Goal: Task Accomplishment & Management: Complete application form

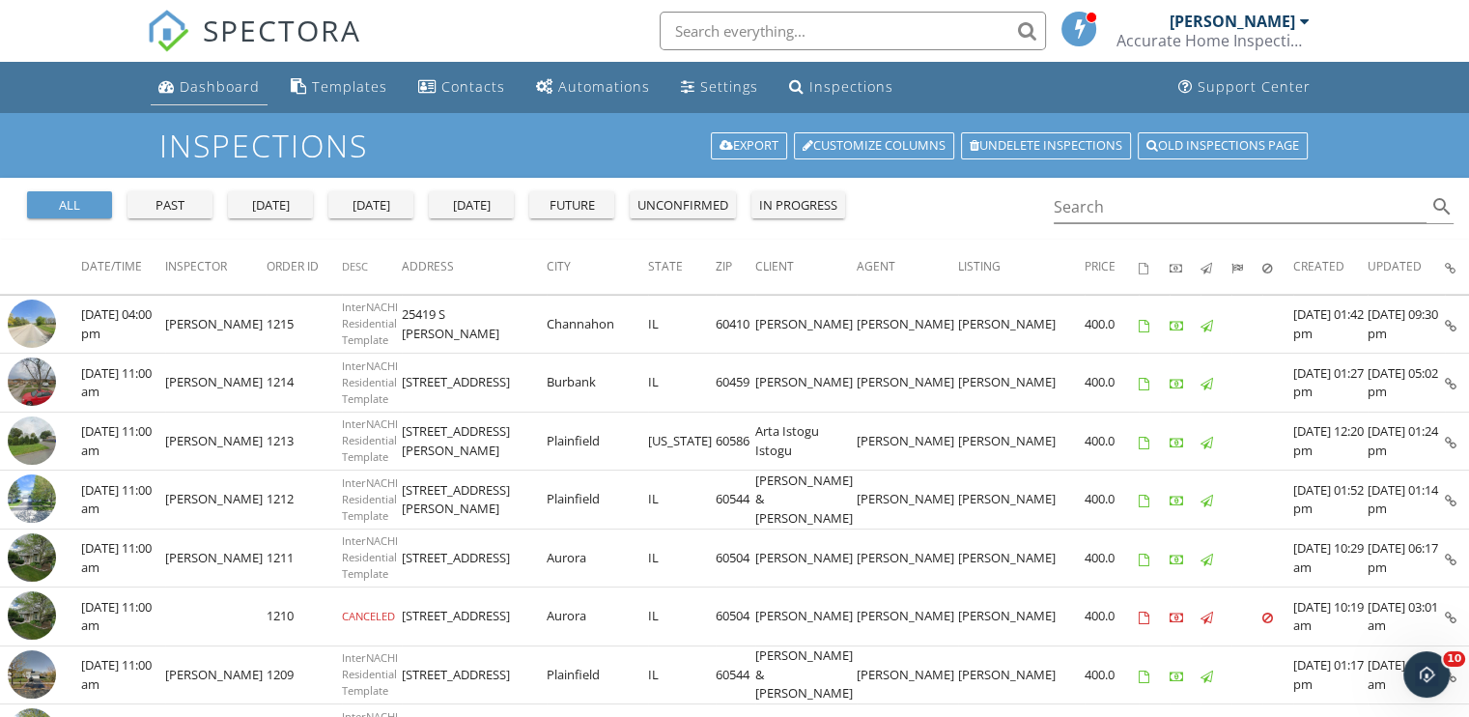
click at [218, 94] on div "Dashboard" at bounding box center [220, 86] width 80 height 18
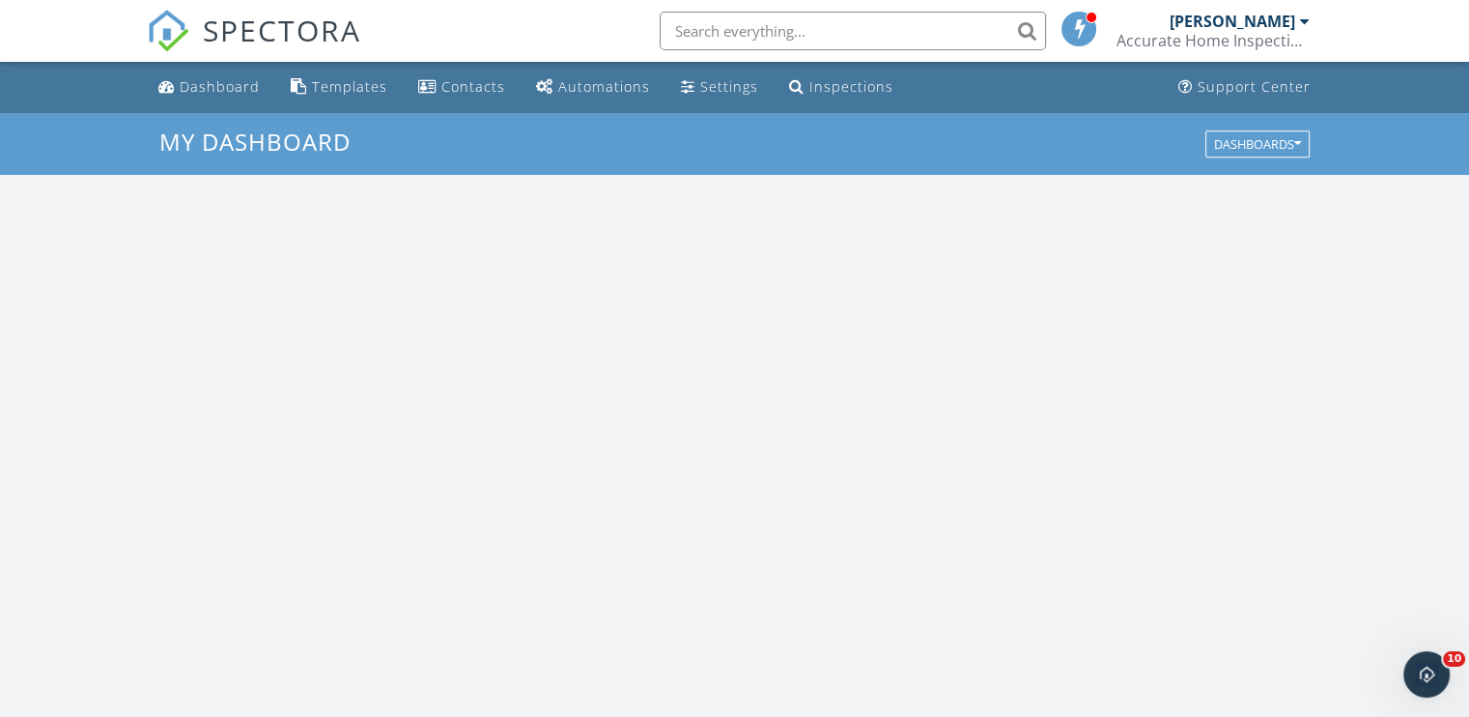
scroll to position [1787, 1499]
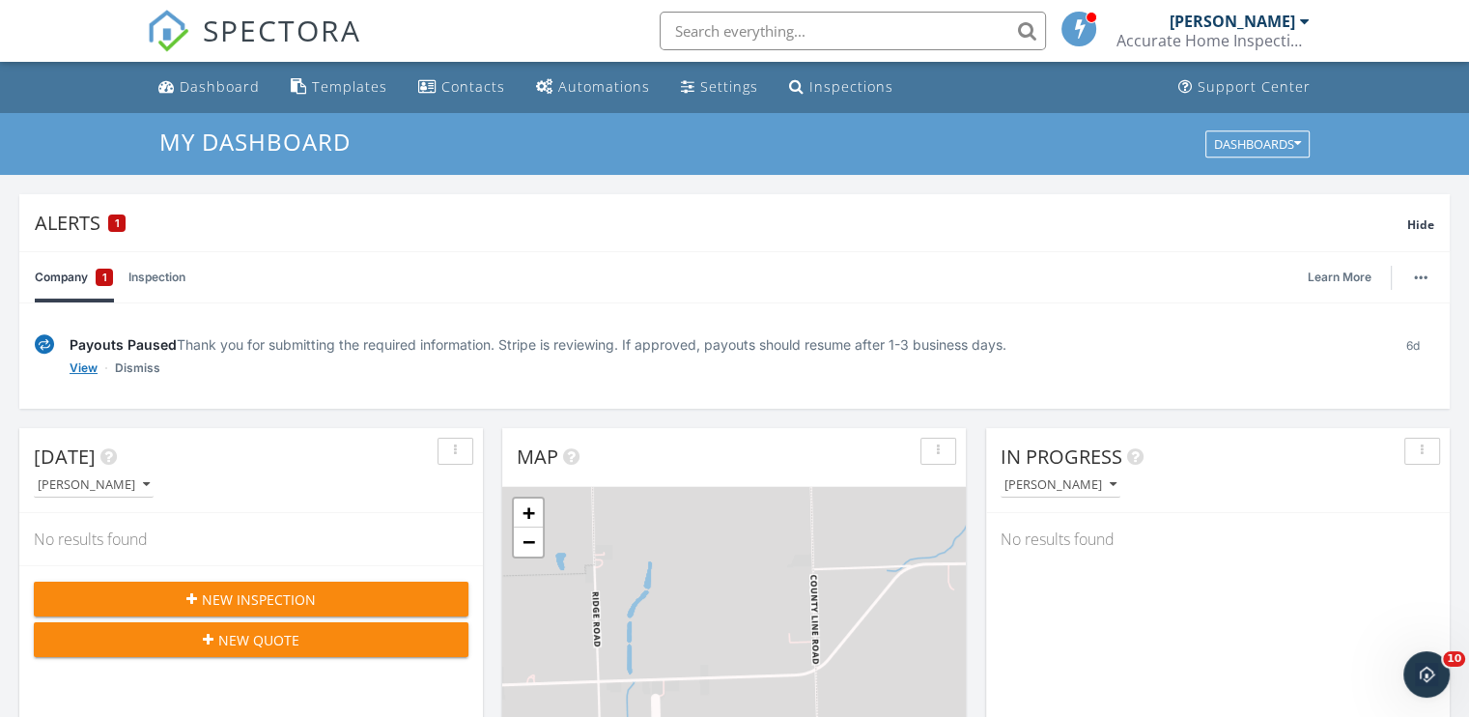
click at [81, 368] on link "View" at bounding box center [84, 367] width 28 height 19
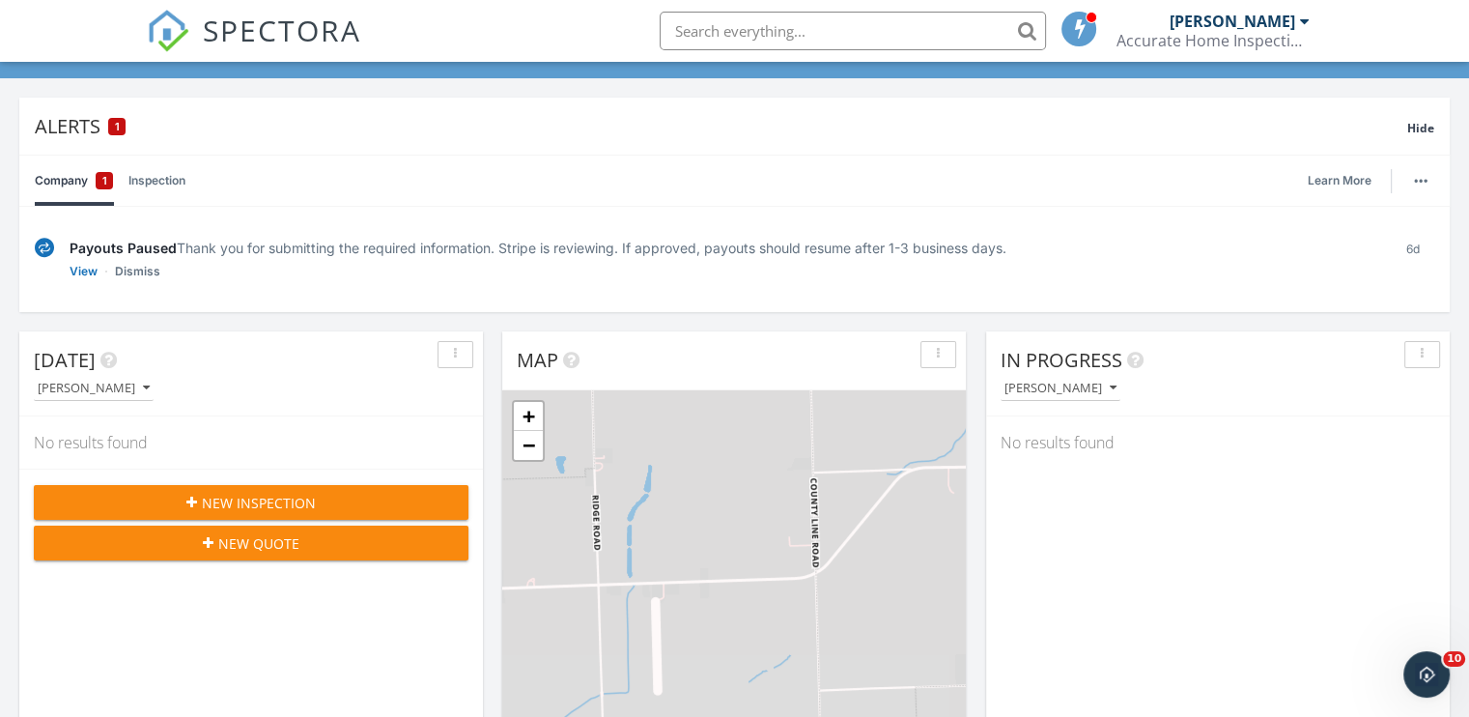
click at [105, 179] on span "1" at bounding box center [104, 180] width 5 height 19
click at [114, 126] on div "1" at bounding box center [116, 126] width 17 height 17
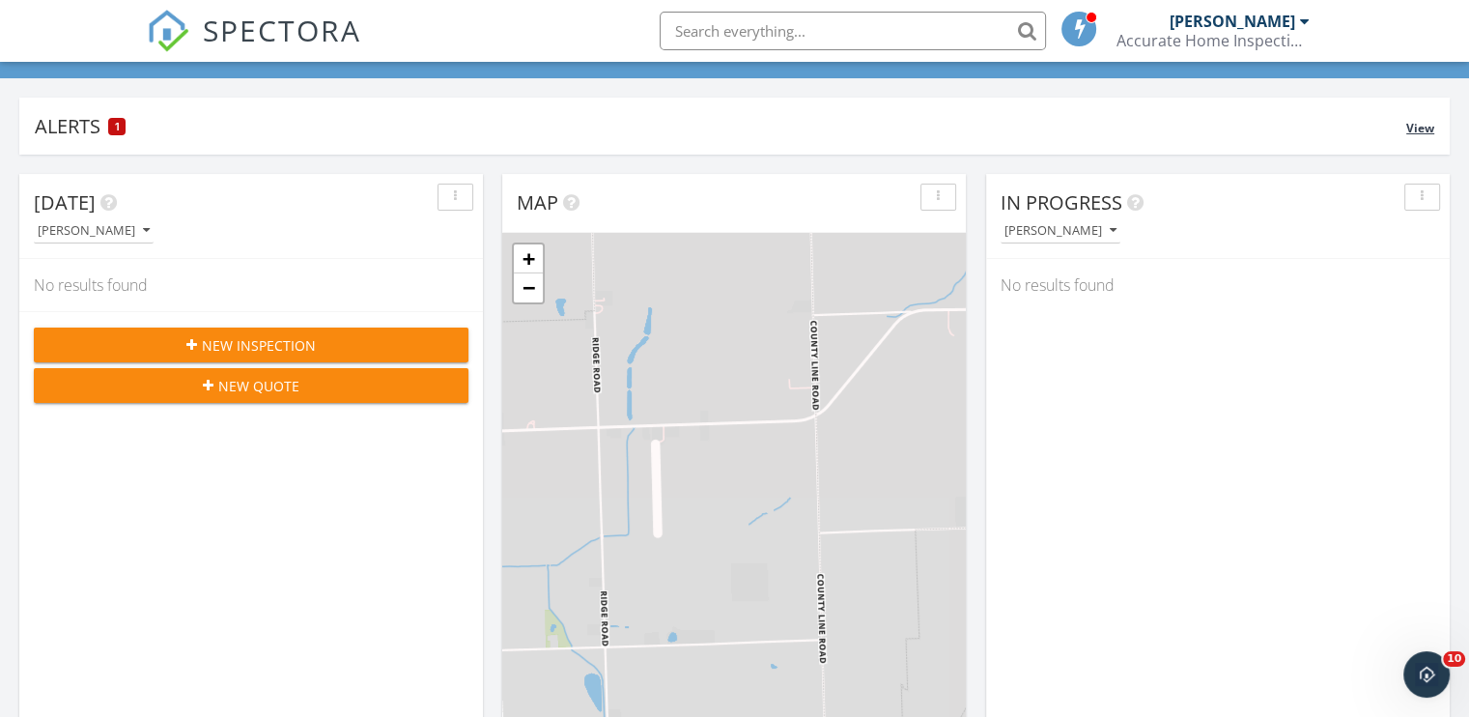
click at [114, 126] on div "1" at bounding box center [116, 126] width 17 height 17
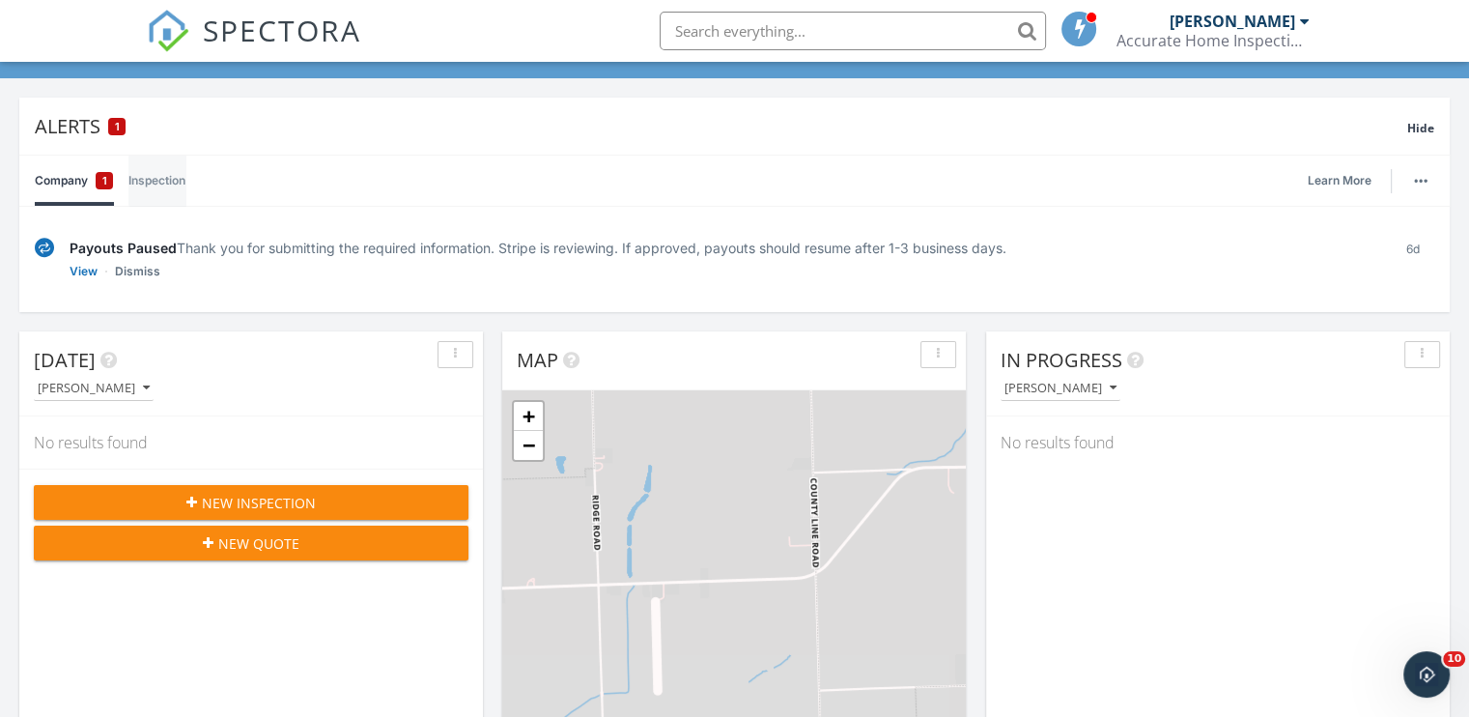
click at [153, 180] on link "Inspection" at bounding box center [156, 180] width 57 height 50
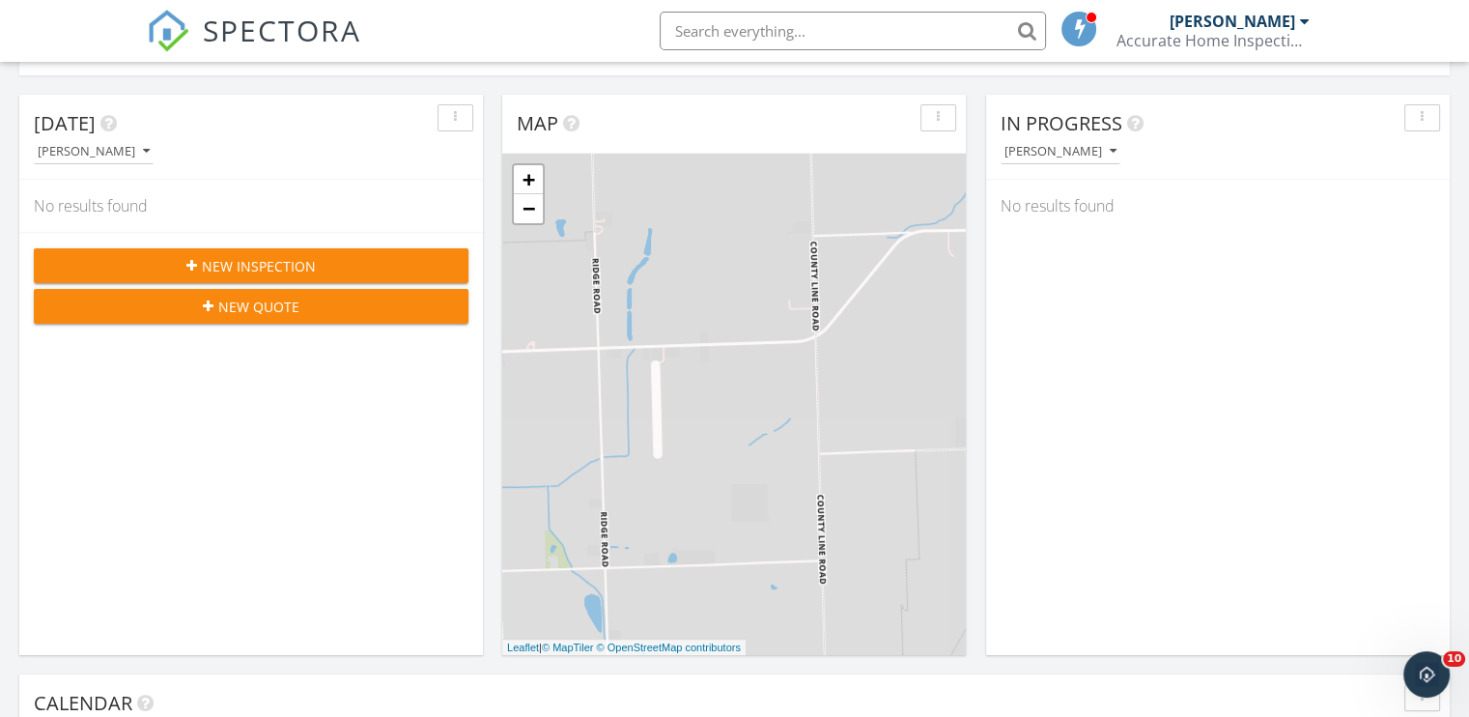
scroll to position [483, 0]
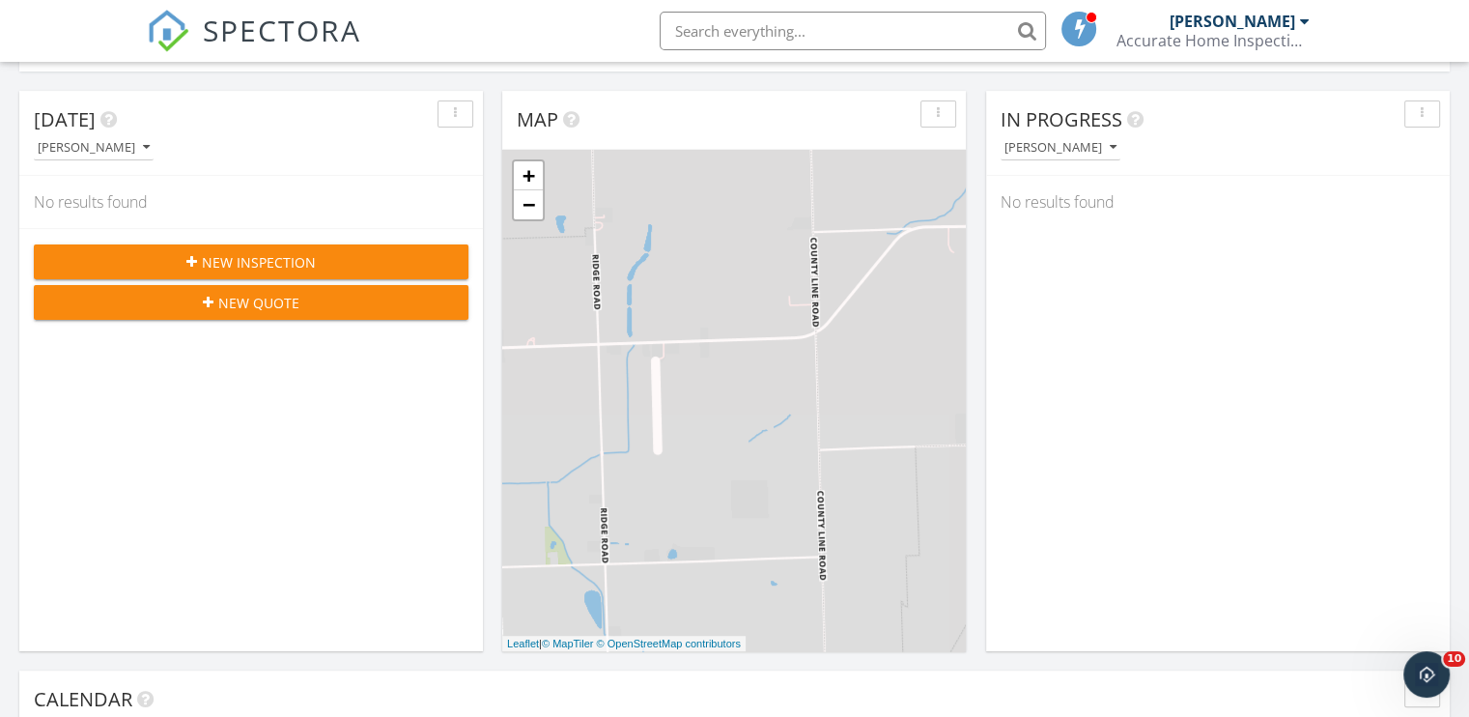
click at [237, 258] on span "New Inspection" at bounding box center [259, 262] width 114 height 20
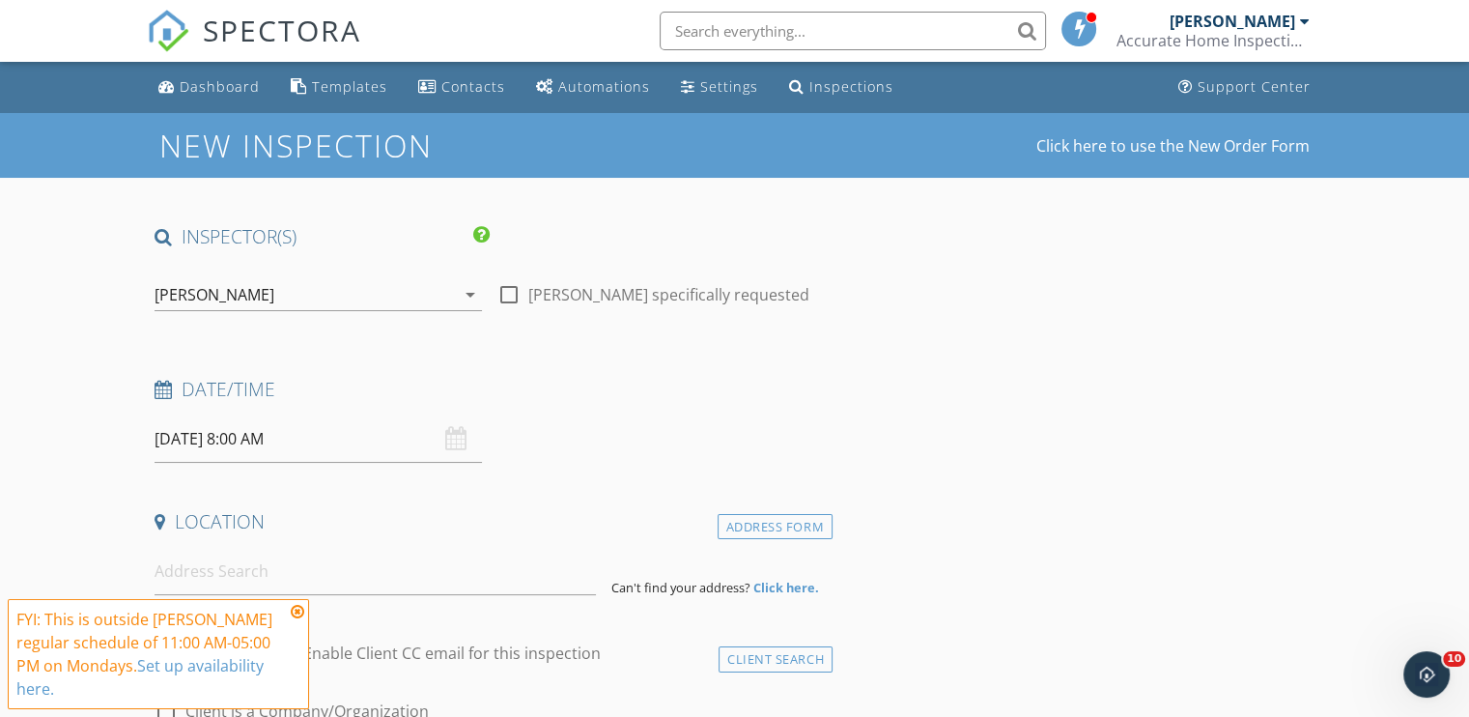
click at [326, 445] on input "09/29/2025 8:00 AM" at bounding box center [318, 438] width 327 height 47
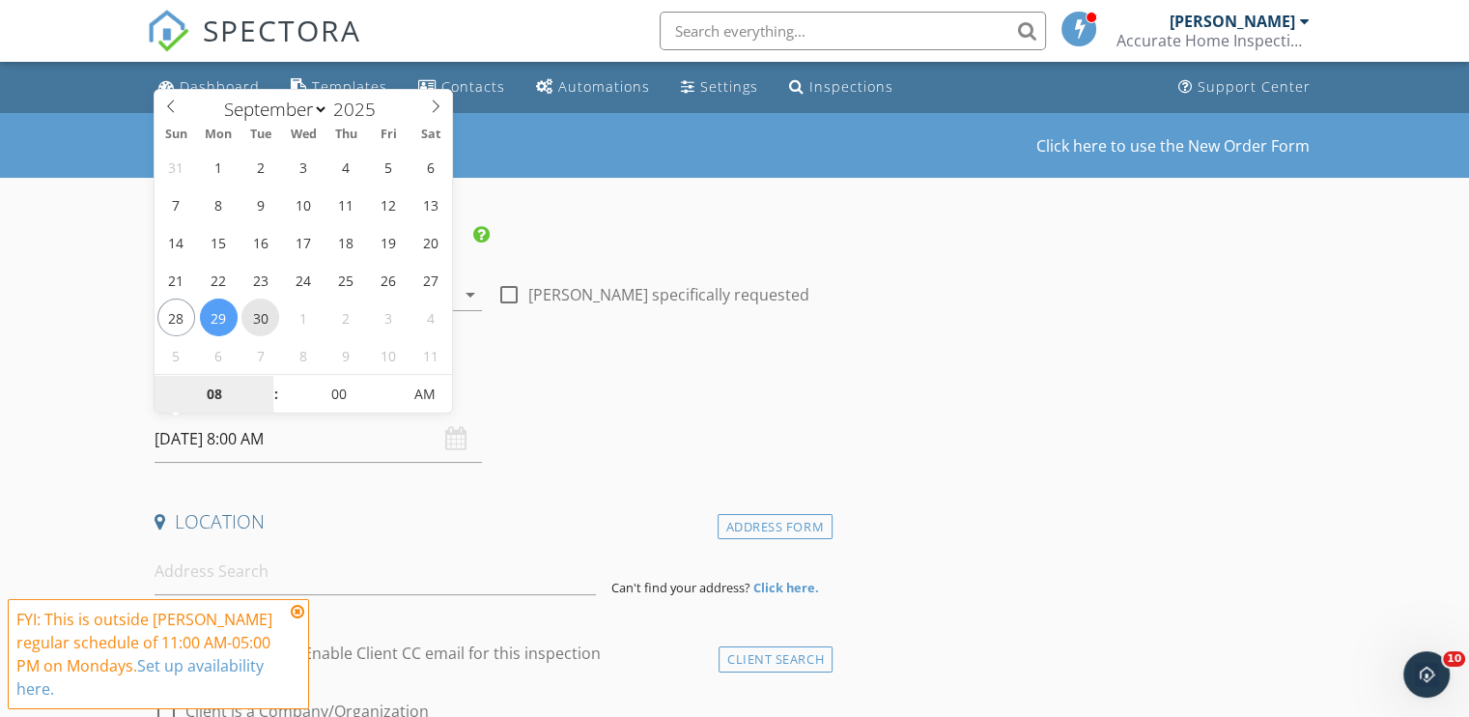
type input "09/30/2025 8:00 AM"
type input "09"
type input "09/30/2025 9:00 AM"
click at [267, 379] on span at bounding box center [267, 384] width 14 height 19
type input "10"
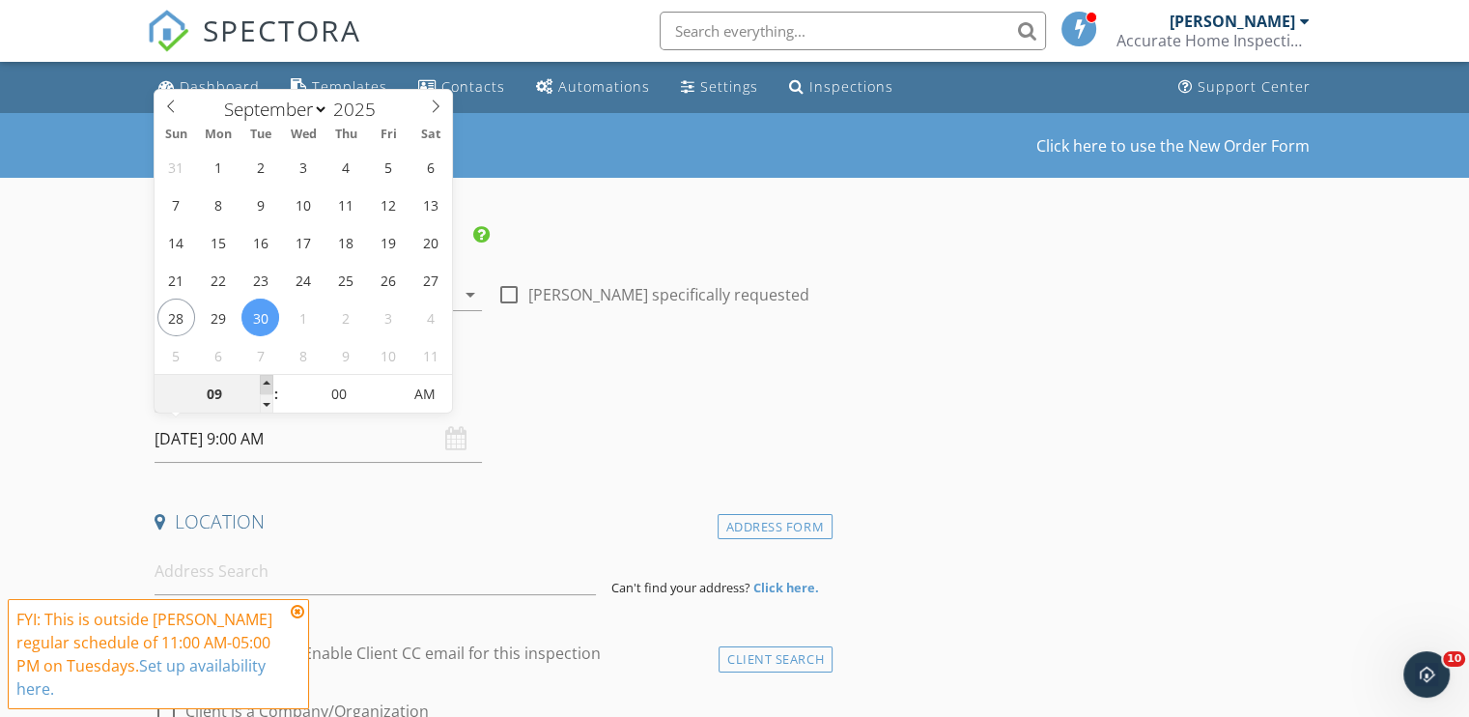
type input "09/30/2025 10:00 AM"
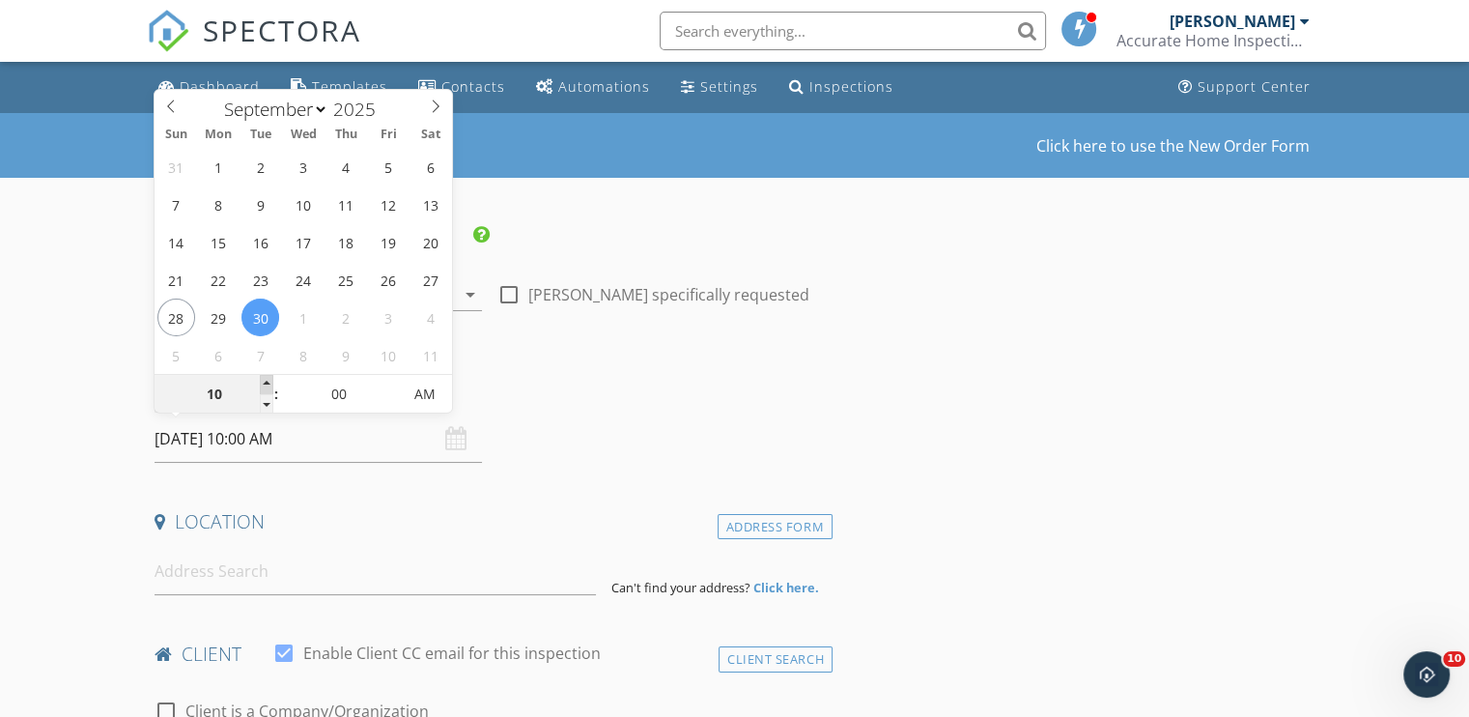
click at [266, 379] on span at bounding box center [267, 384] width 14 height 19
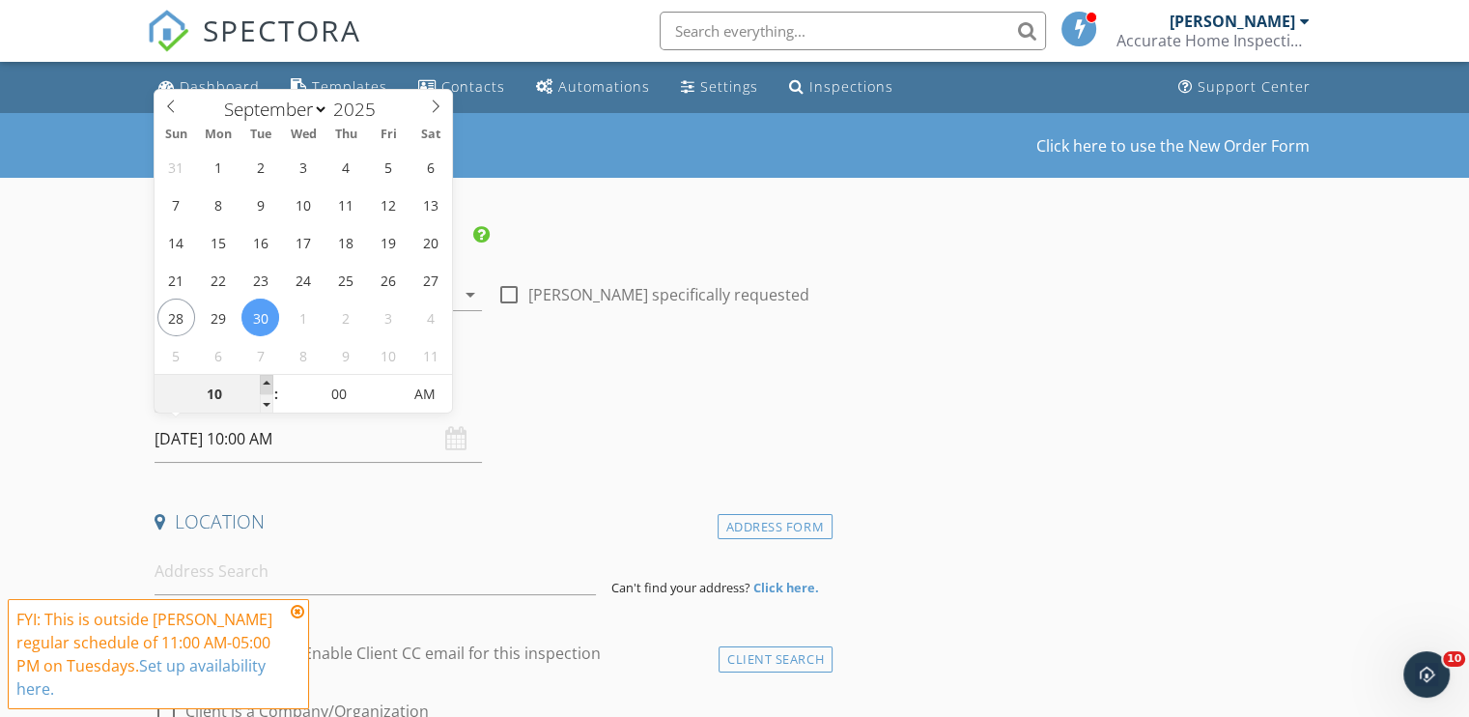
type input "11"
type input "[DATE] 11:00 AM"
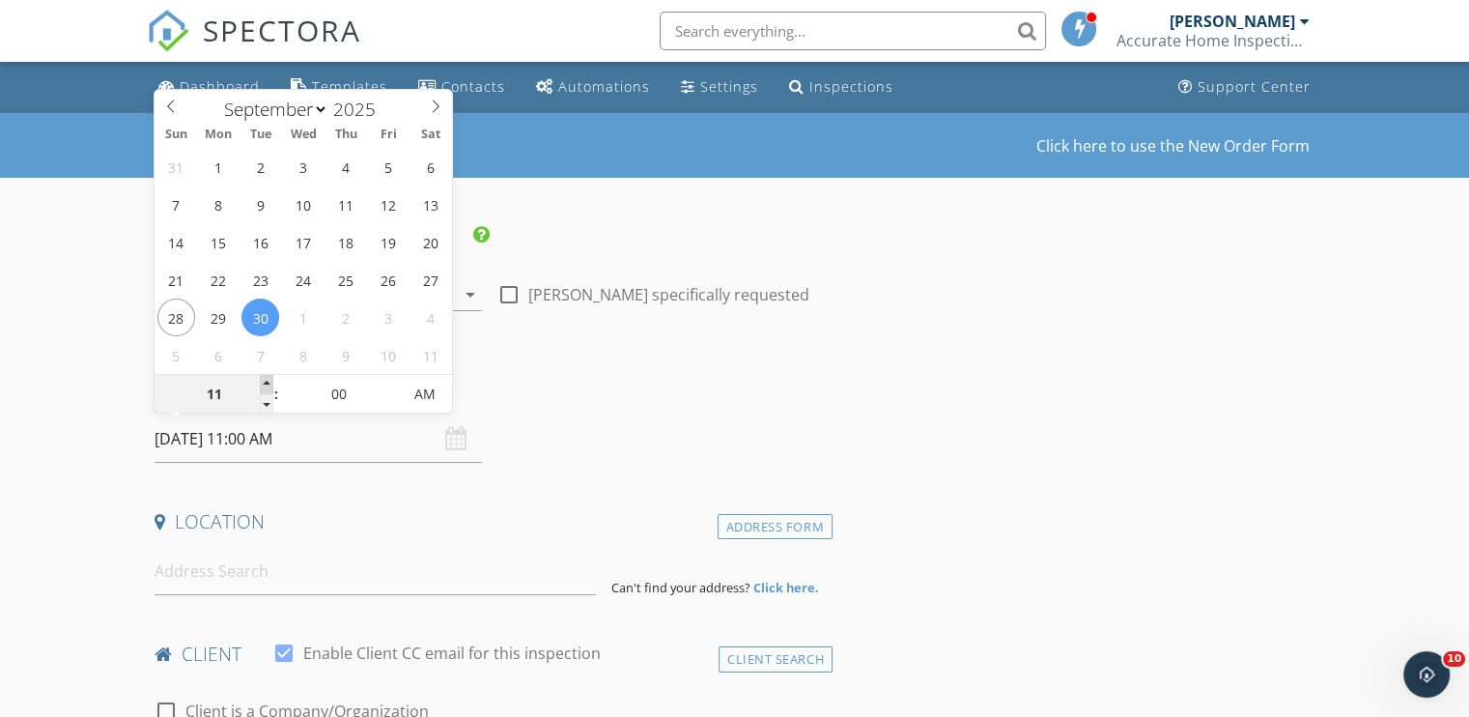
click at [266, 379] on span at bounding box center [267, 384] width 14 height 19
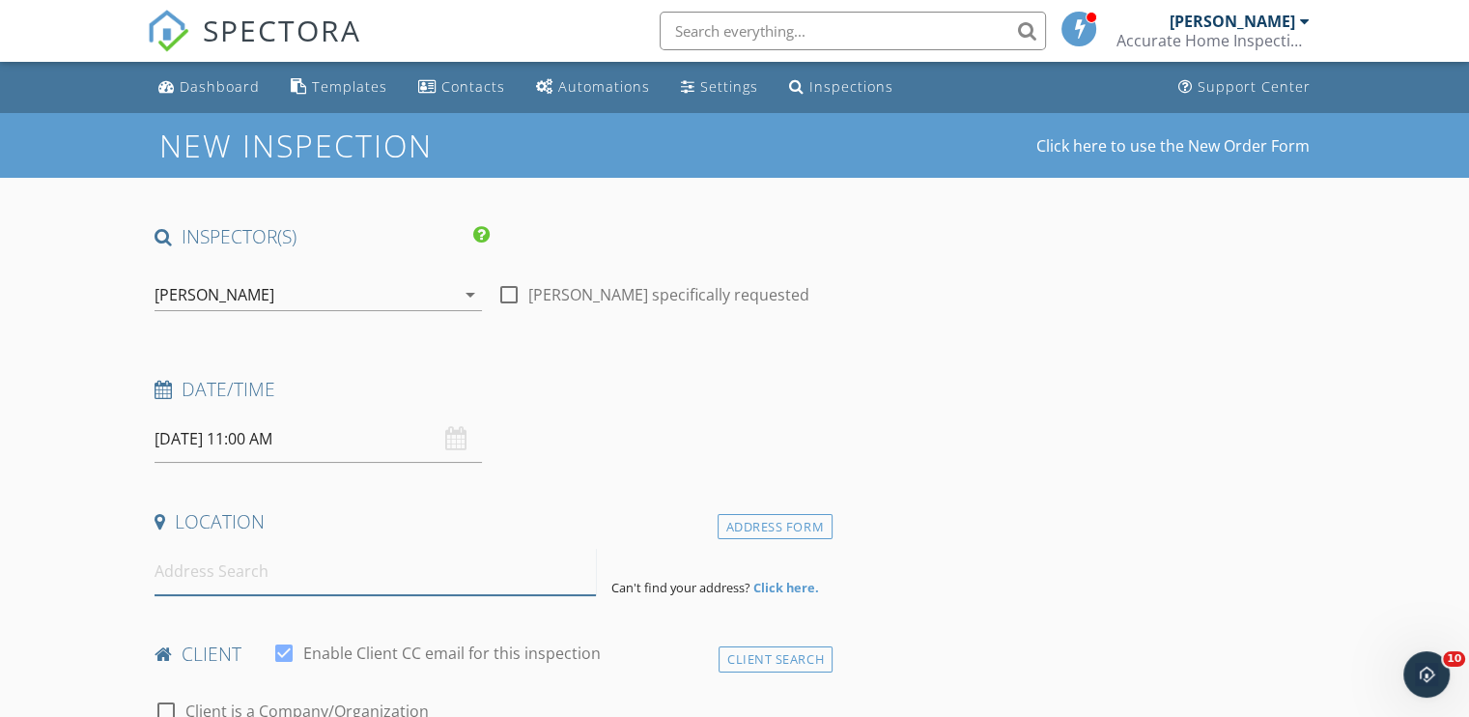
click at [241, 569] on input at bounding box center [375, 571] width 441 height 47
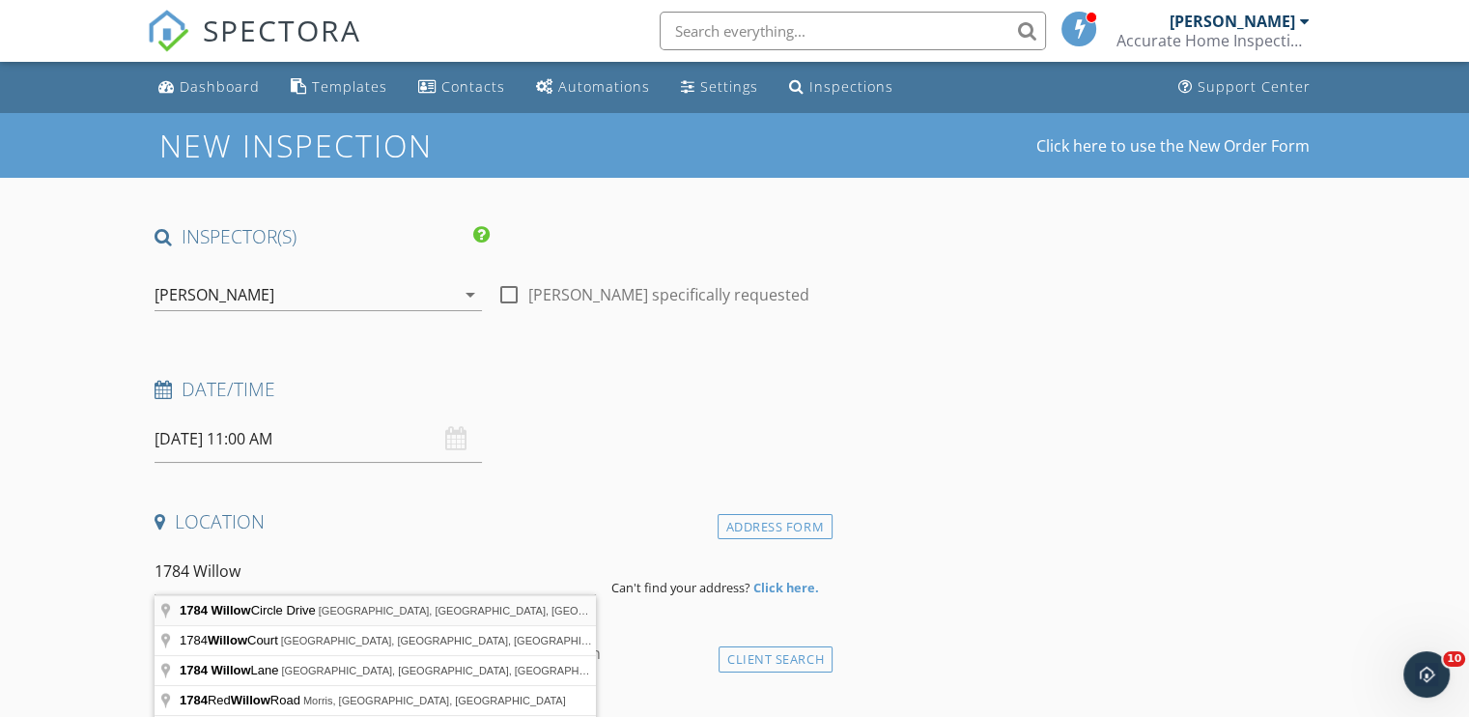
type input "1784 Willow Circle Drive, Crest Hill, IL, USA"
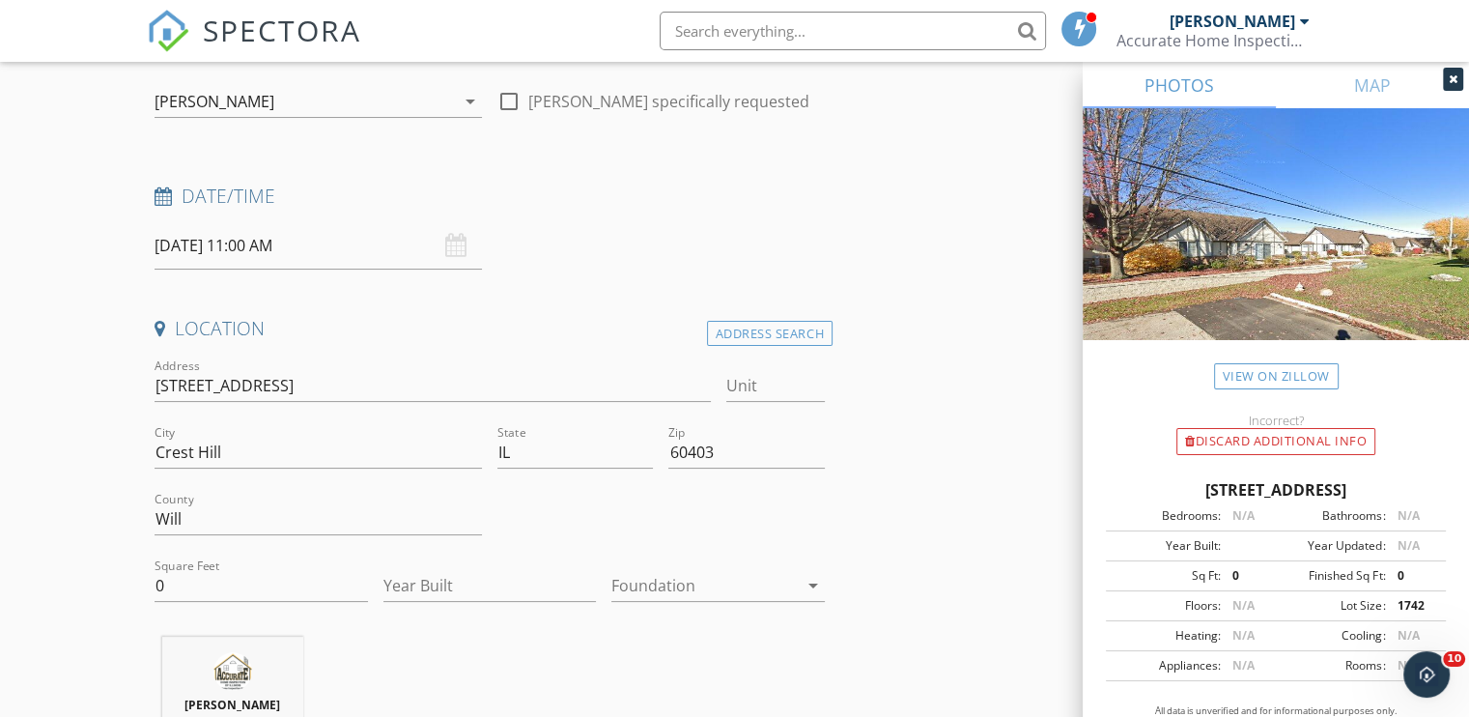
scroll to position [290, 0]
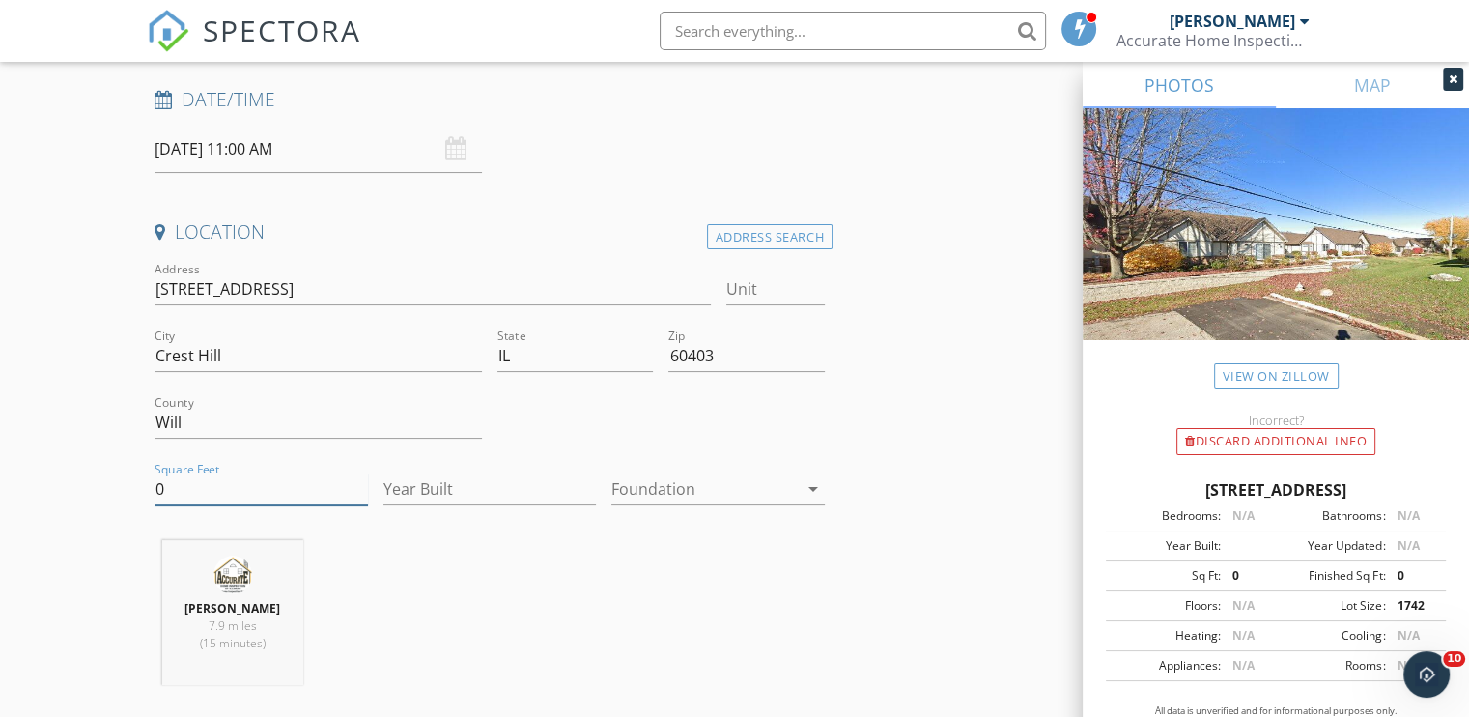
click at [174, 496] on input "0" at bounding box center [261, 489] width 213 height 32
type input "1269"
click at [401, 484] on input "Year Built" at bounding box center [489, 489] width 213 height 32
type input "1996"
click at [811, 482] on icon "arrow_drop_down" at bounding box center [813, 488] width 23 height 23
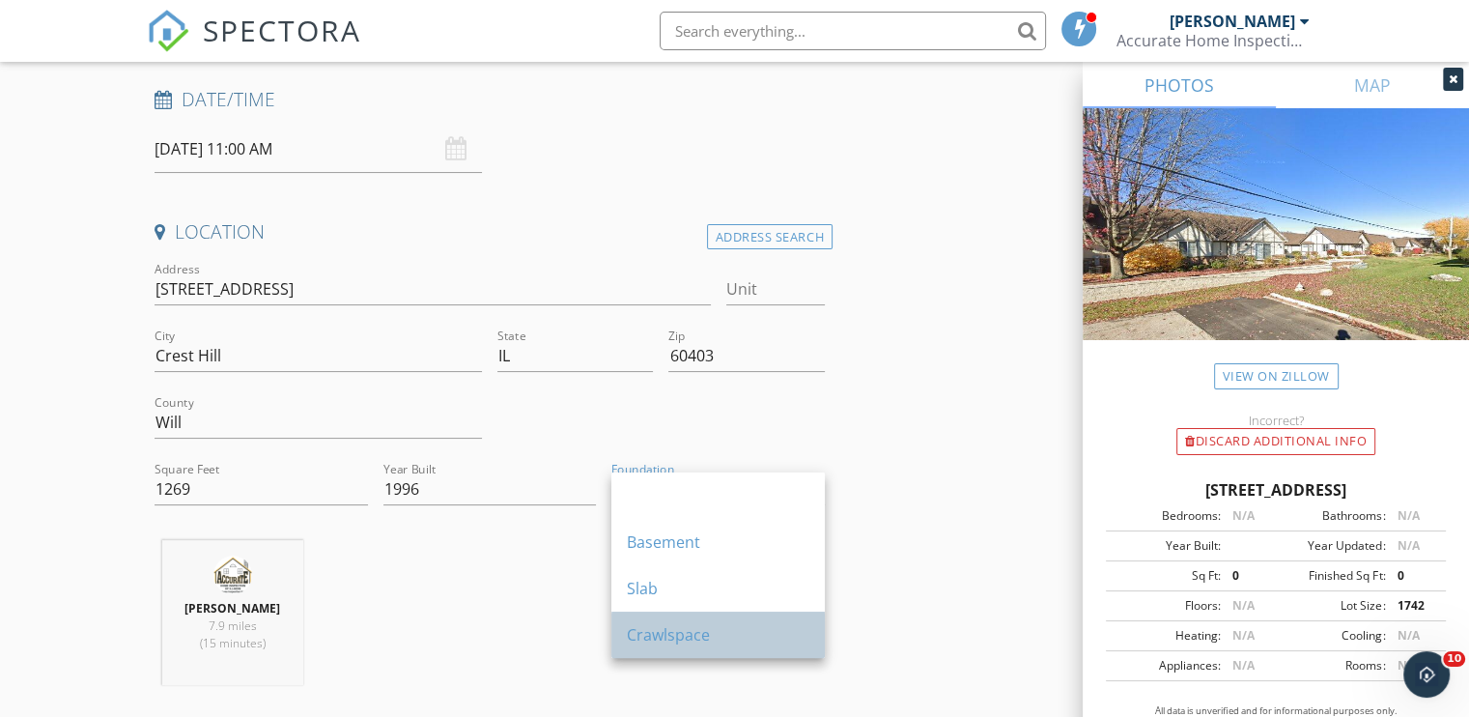
click at [707, 642] on div "Crawlspace" at bounding box center [718, 634] width 183 height 23
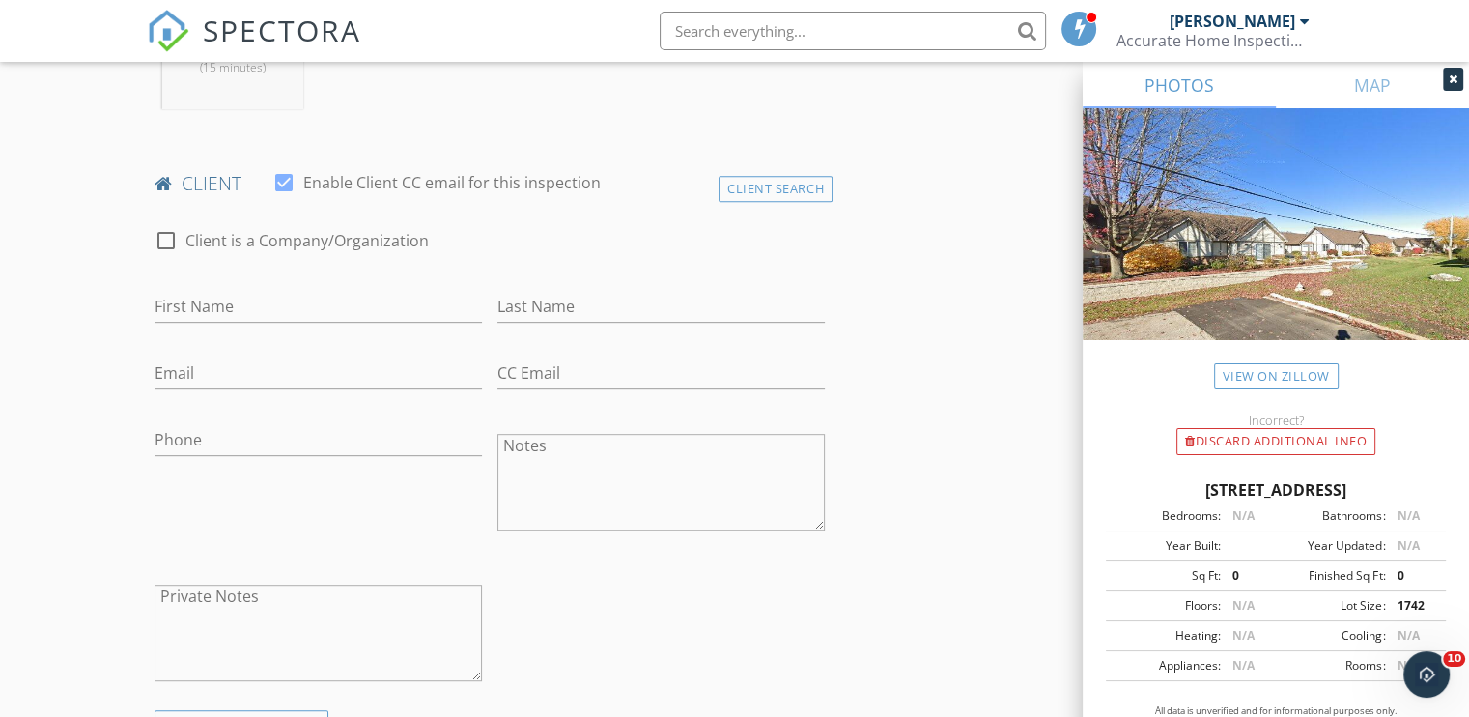
scroll to position [869, 0]
click at [203, 300] on input "First Name" at bounding box center [318, 303] width 327 height 32
click at [205, 304] on input "Beatrise" at bounding box center [318, 303] width 327 height 32
type input "[PERSON_NAME]"
click at [528, 309] on input "Last Name" at bounding box center [660, 303] width 327 height 32
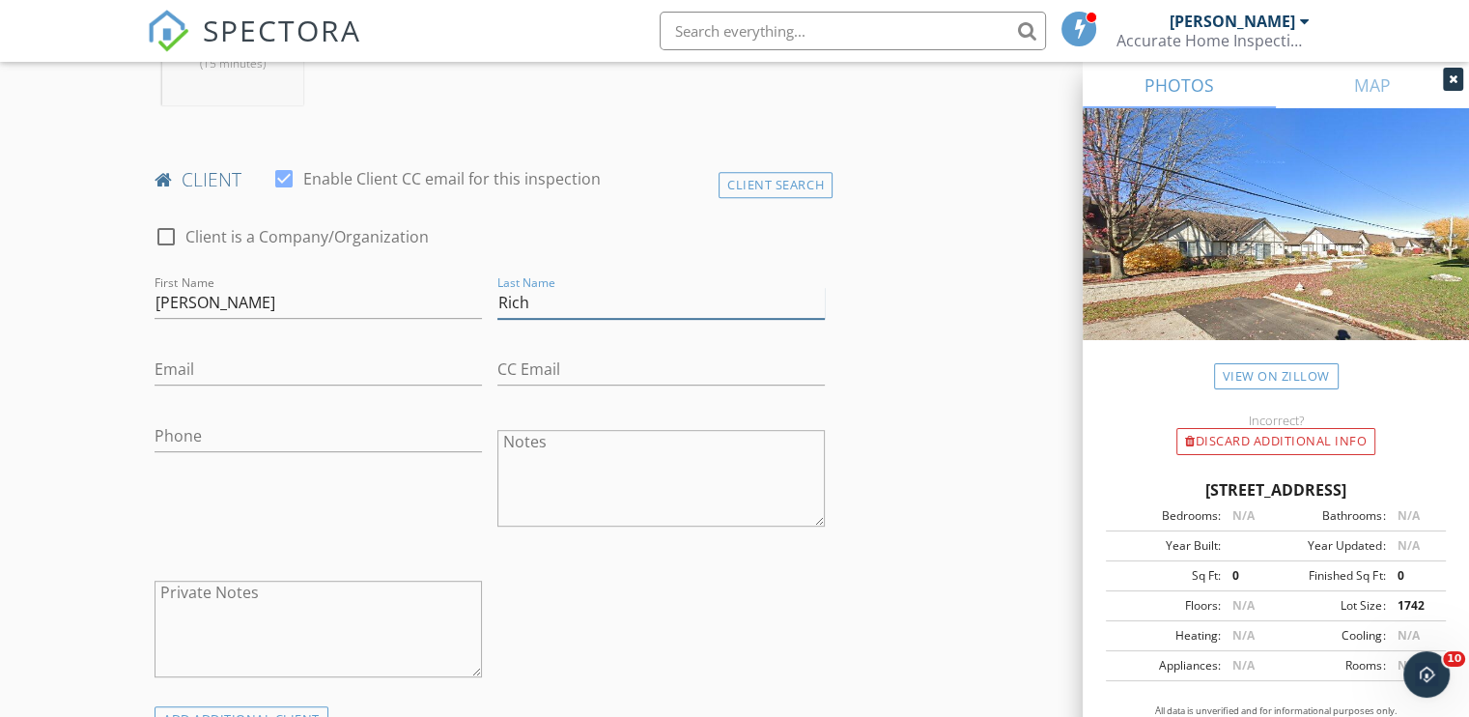
type input "Rich"
click at [189, 375] on input "Email" at bounding box center [318, 369] width 327 height 32
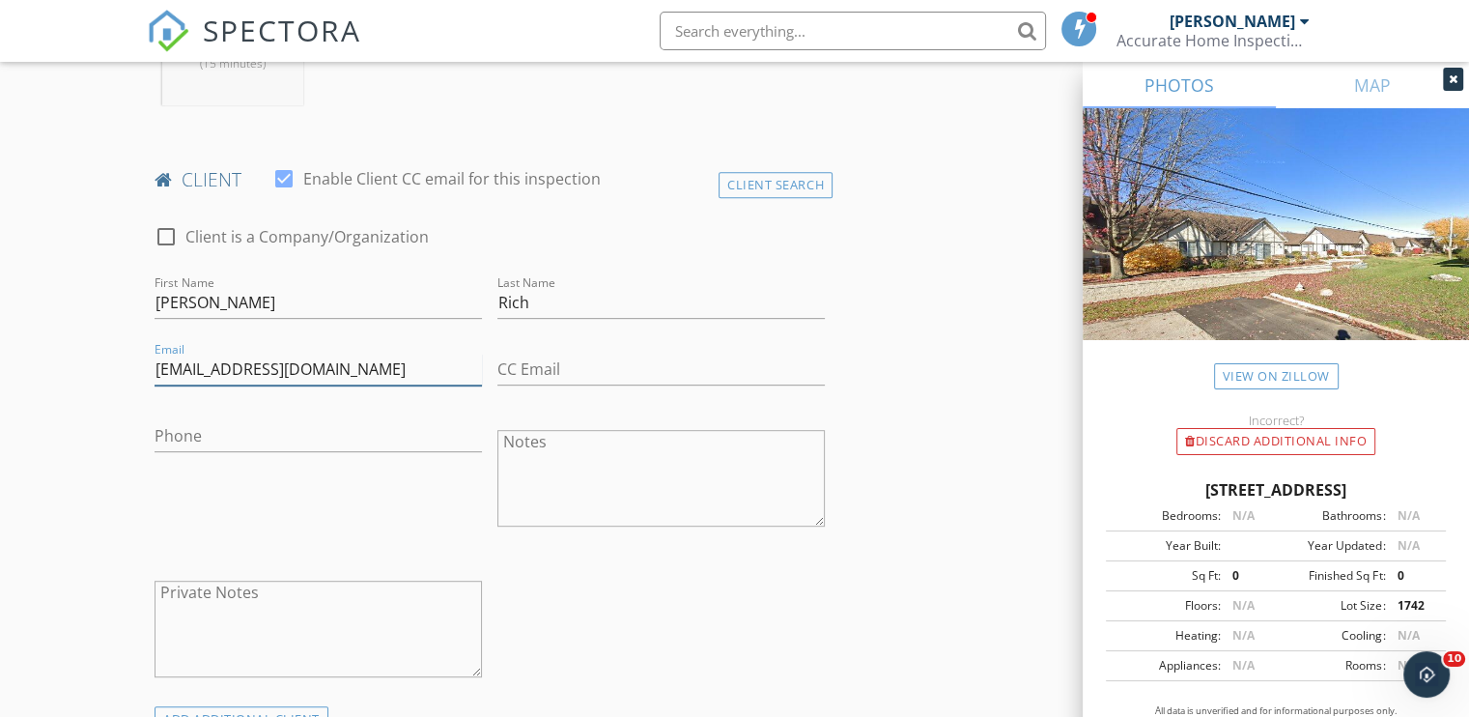
type input "[EMAIL_ADDRESS][DOMAIN_NAME]"
click at [212, 432] on input "Phone" at bounding box center [318, 436] width 327 height 32
type input "[PHONE_NUMBER]"
click at [521, 454] on textarea "Notes" at bounding box center [660, 478] width 327 height 97
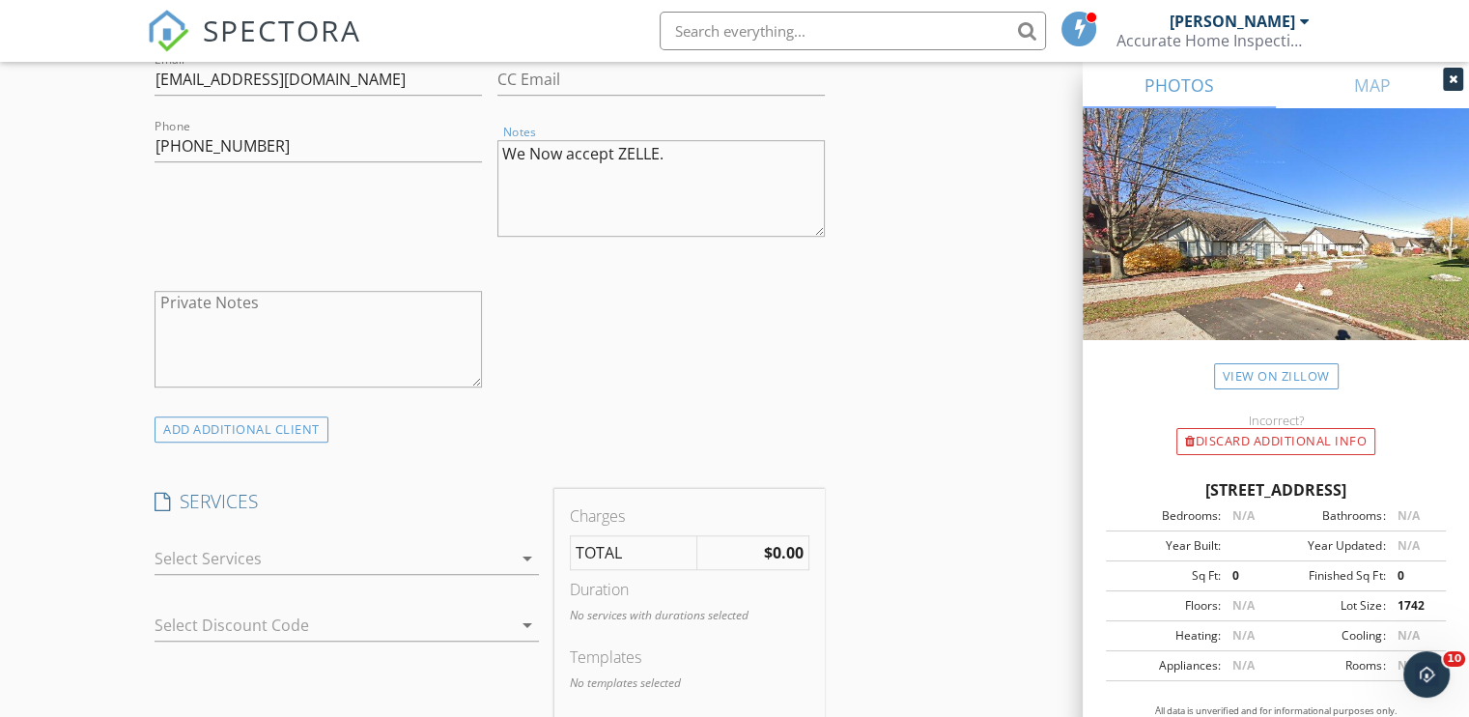
scroll to position [1255, 0]
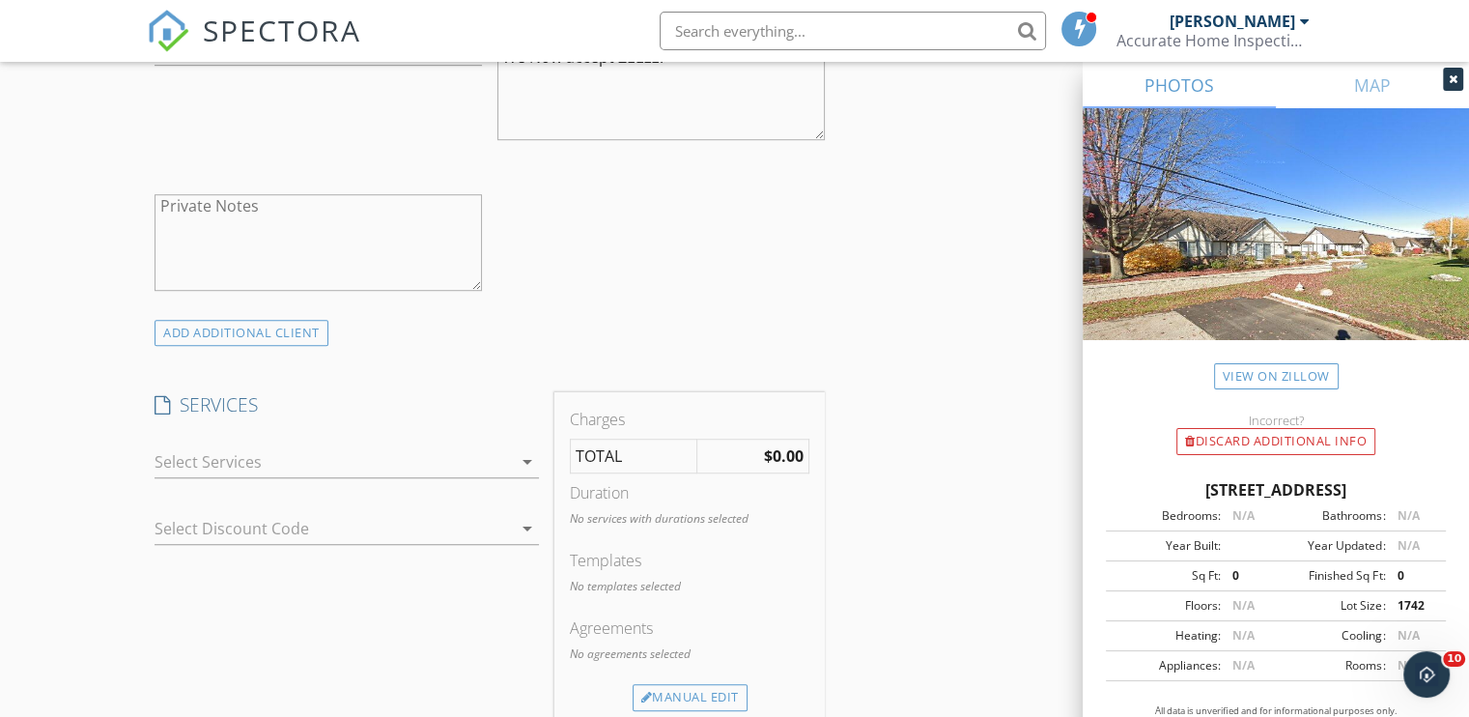
type textarea "We Now accept ZELLE."
click at [529, 463] on icon "arrow_drop_down" at bounding box center [527, 461] width 23 height 23
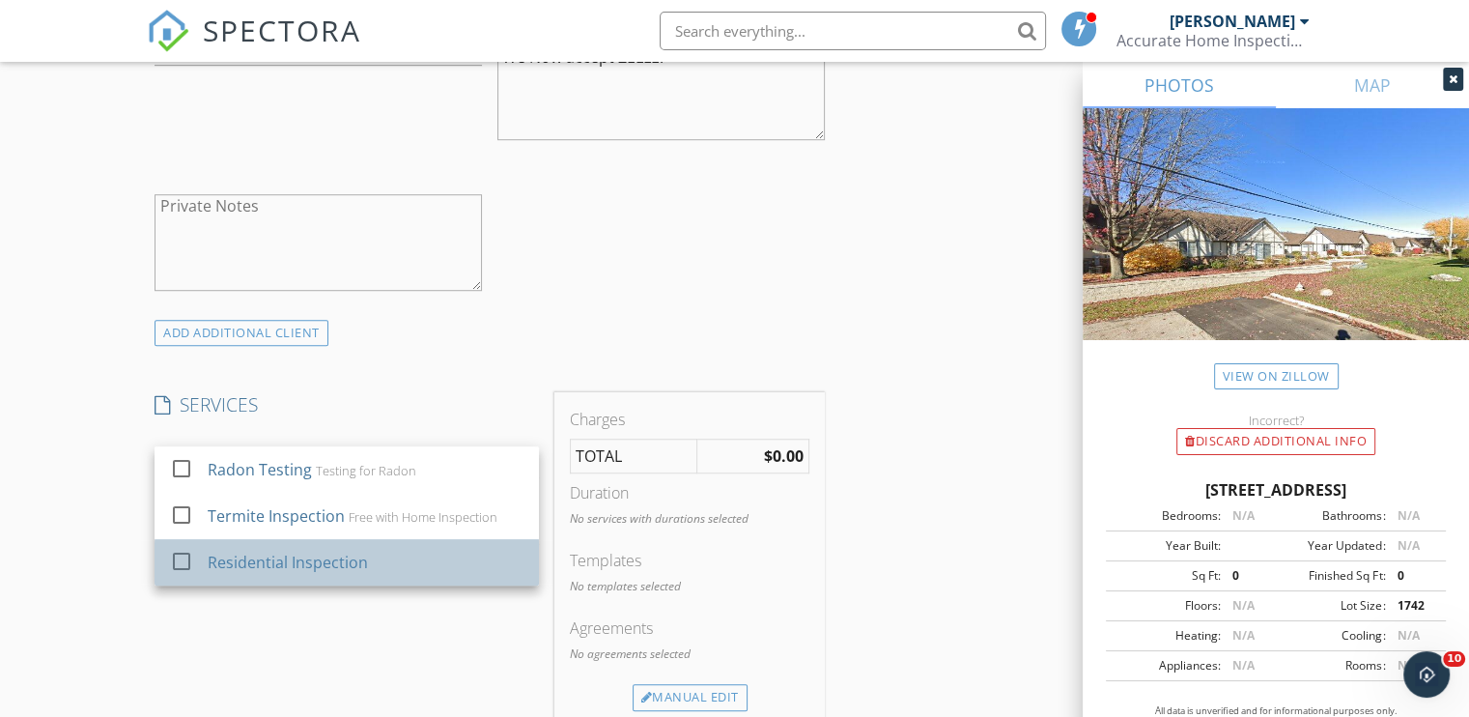
click at [355, 563] on div "Residential Inspection" at bounding box center [288, 561] width 160 height 23
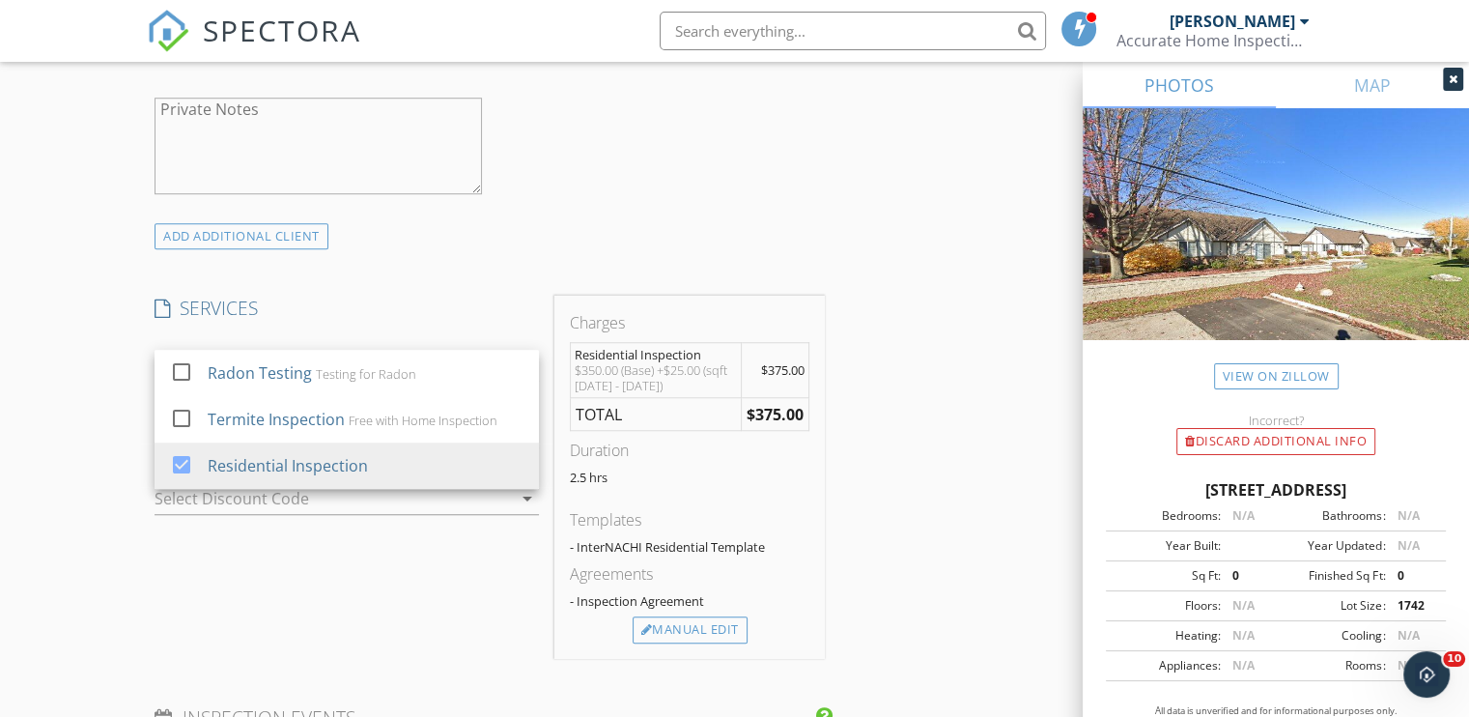
scroll to position [1449, 0]
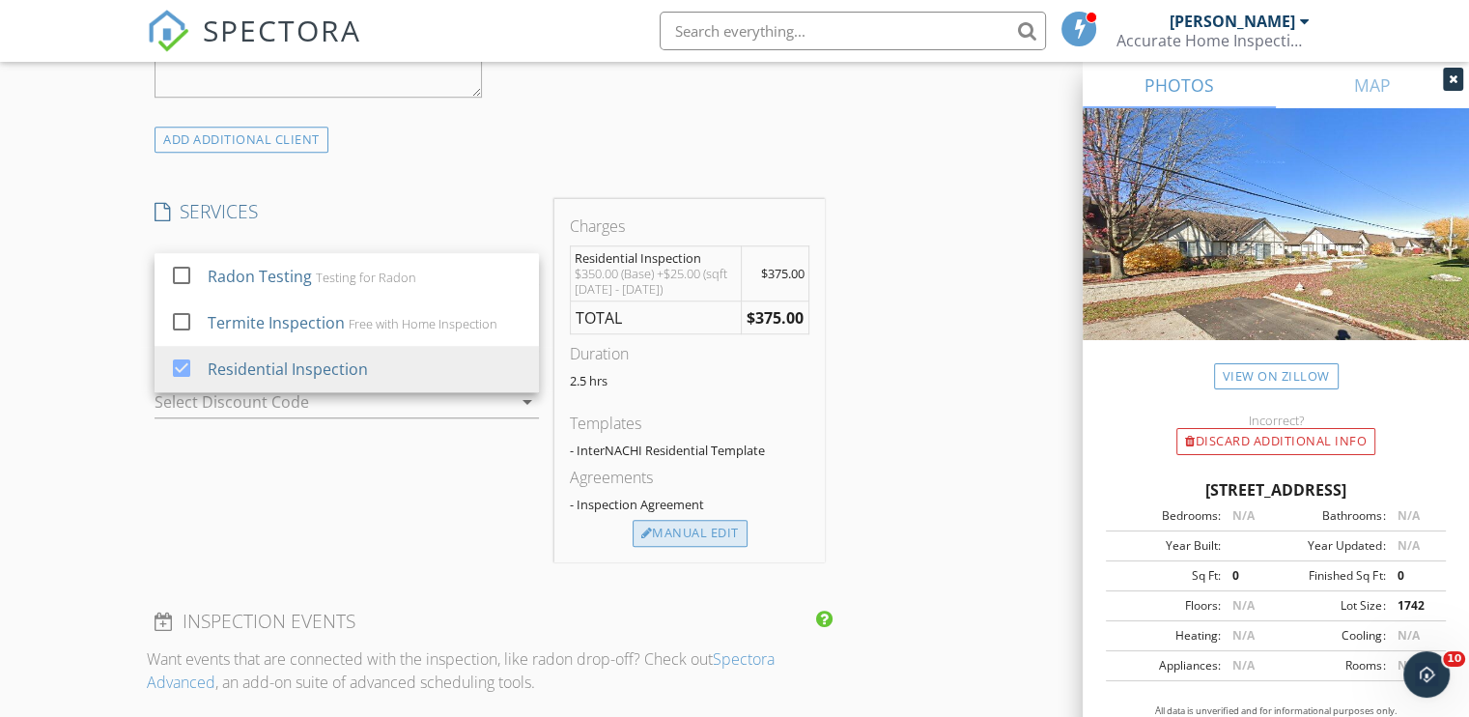
click at [688, 525] on div "Manual Edit" at bounding box center [690, 533] width 115 height 27
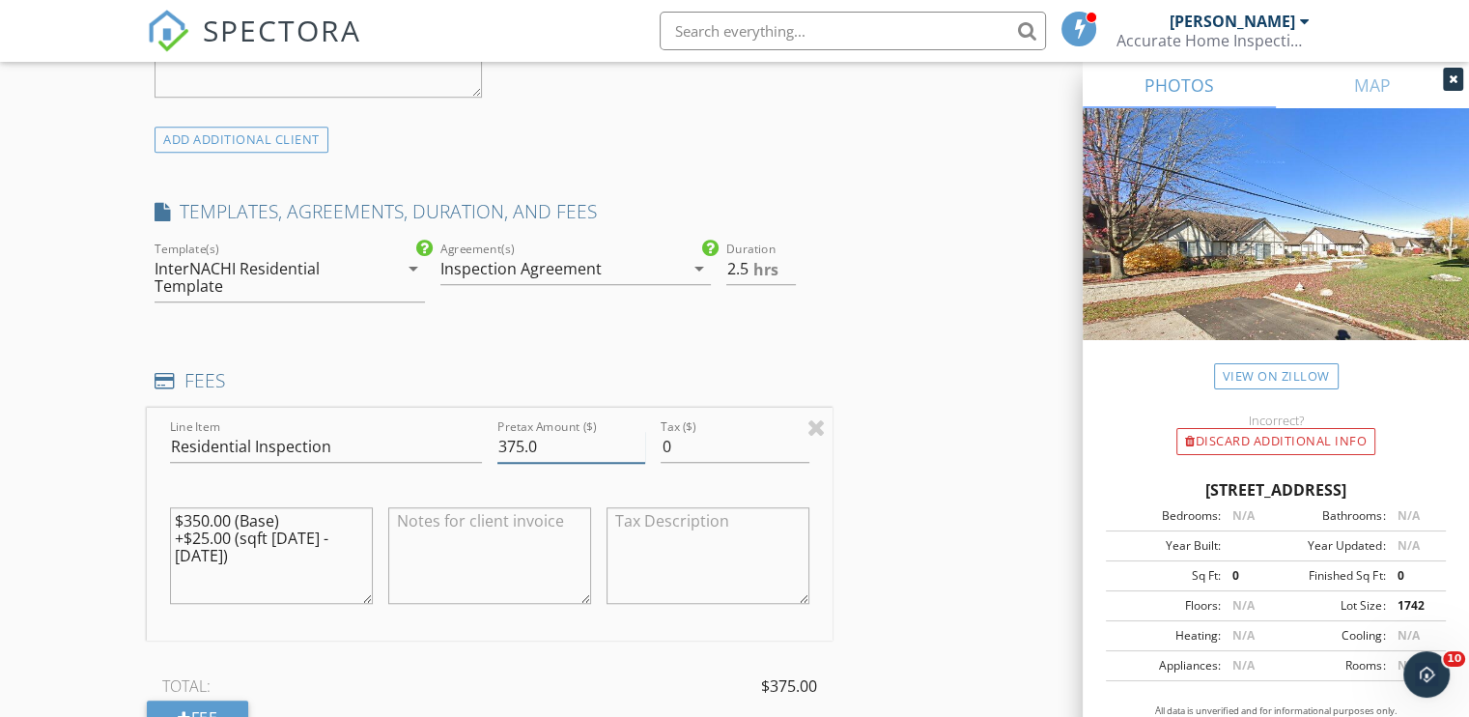
click at [524, 438] on input "375.0" at bounding box center [571, 447] width 148 height 32
type input "350.0"
click at [697, 441] on input "0" at bounding box center [735, 447] width 148 height 32
click at [803, 437] on input "0.01" at bounding box center [735, 447] width 148 height 32
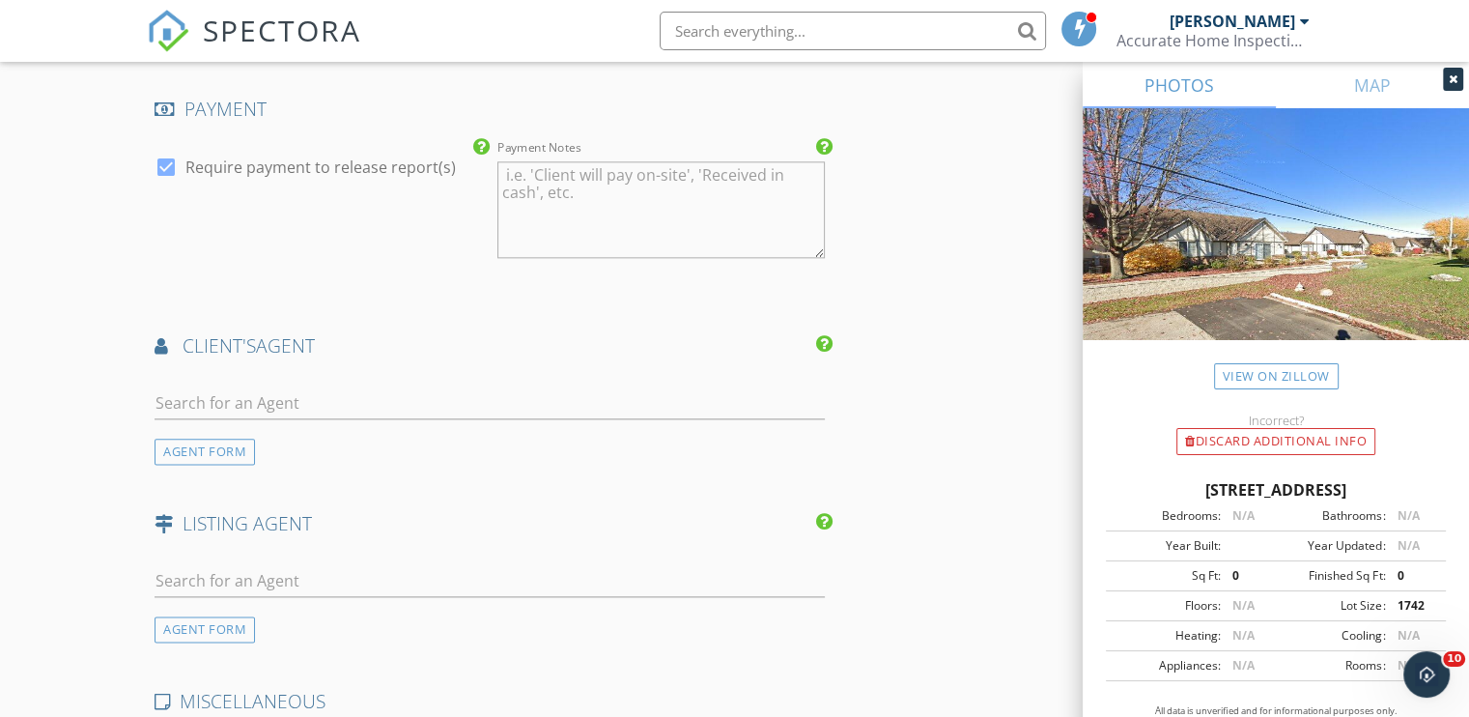
scroll to position [2318, 0]
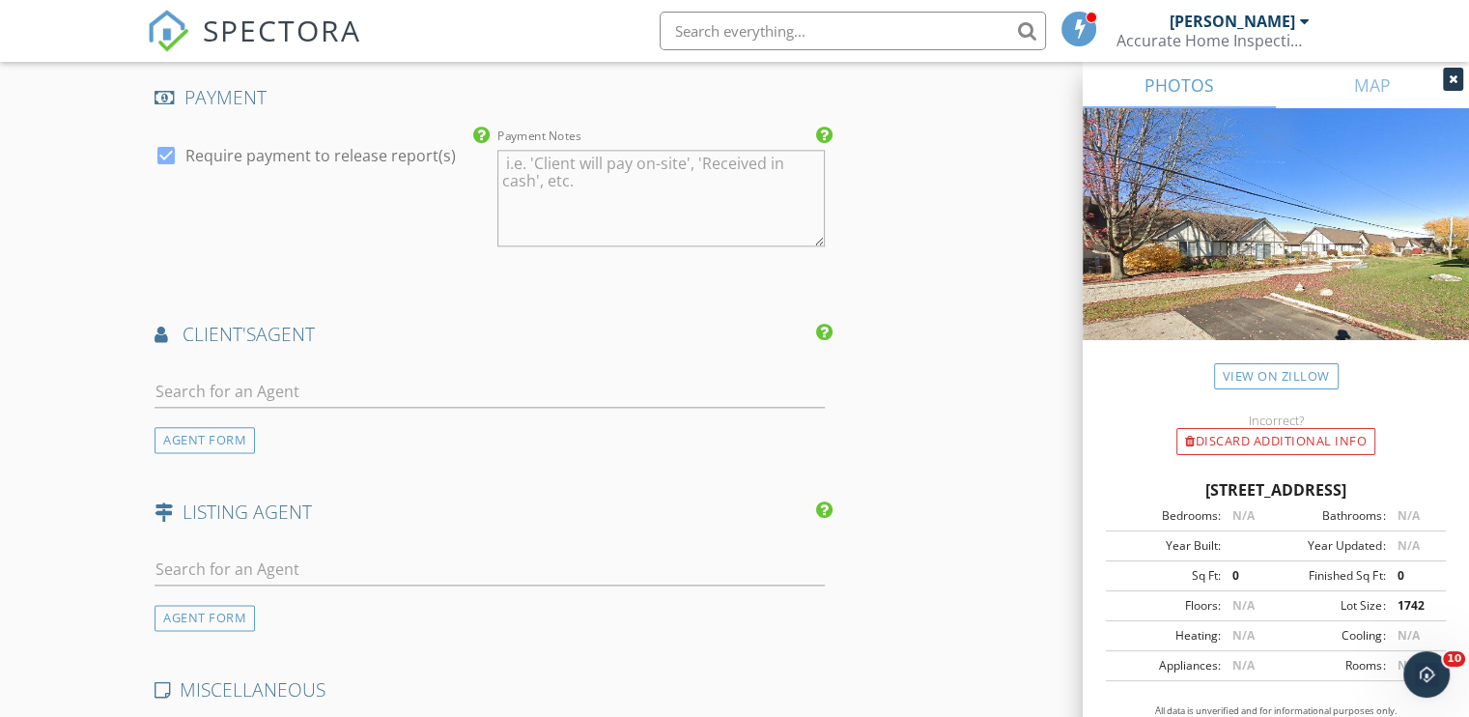
type input "08"
click at [187, 383] on input "text" at bounding box center [490, 392] width 670 height 32
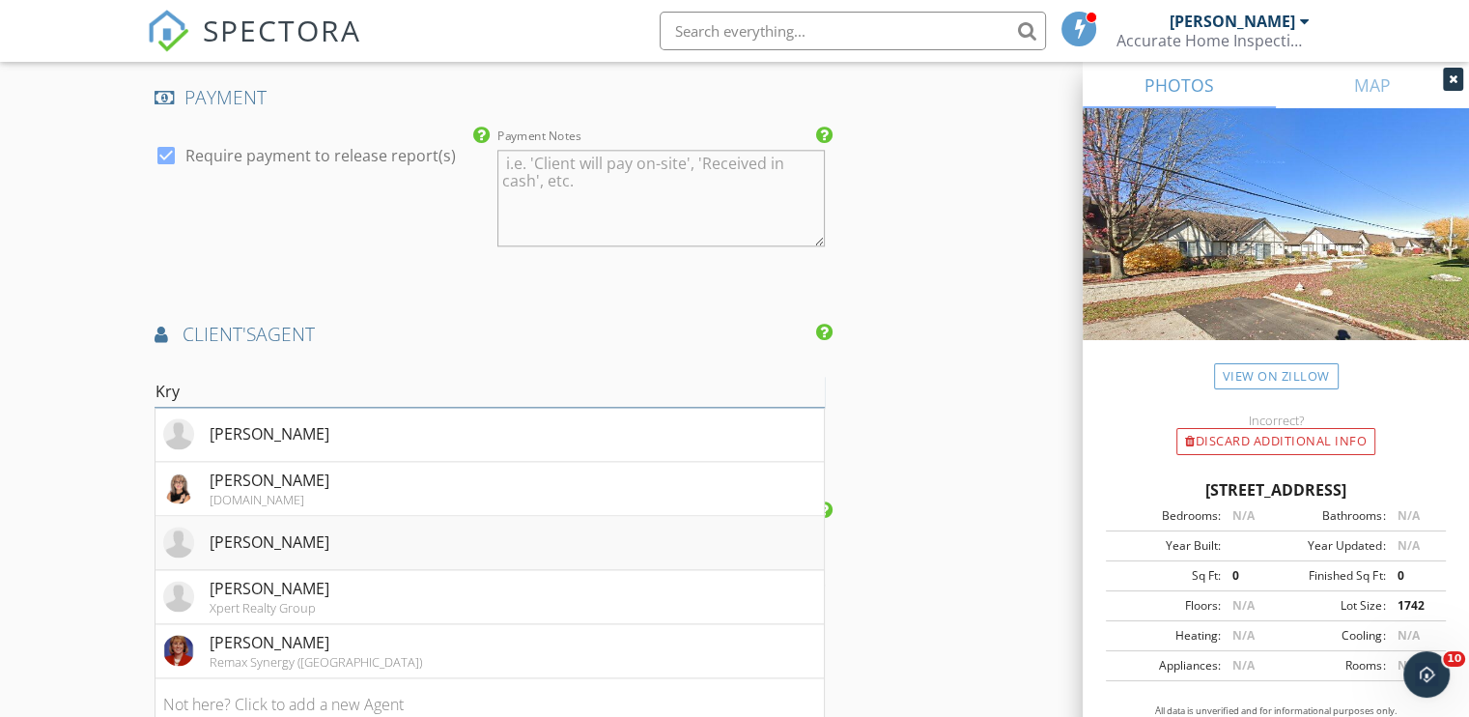
type input "Kry"
click at [277, 531] on div "[PERSON_NAME]" at bounding box center [270, 541] width 120 height 23
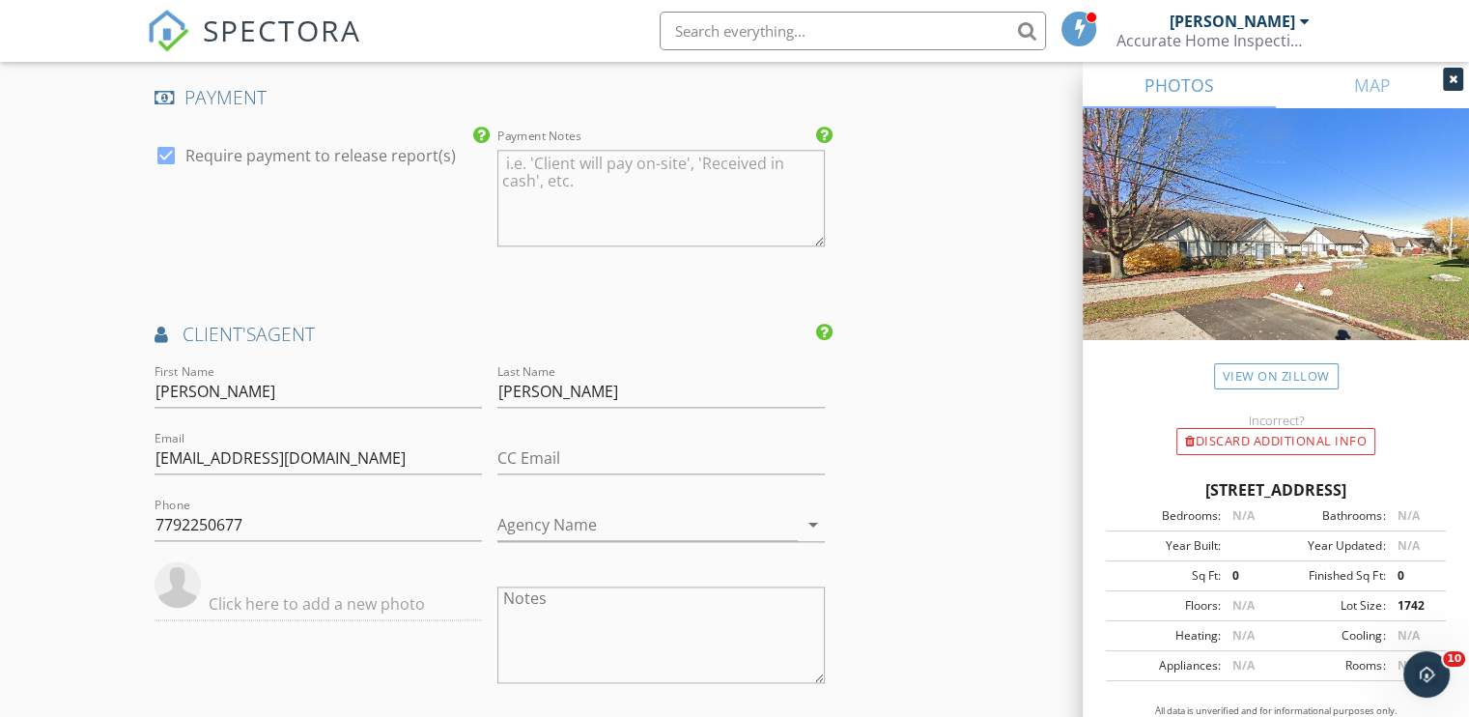
scroll to position [2414, 0]
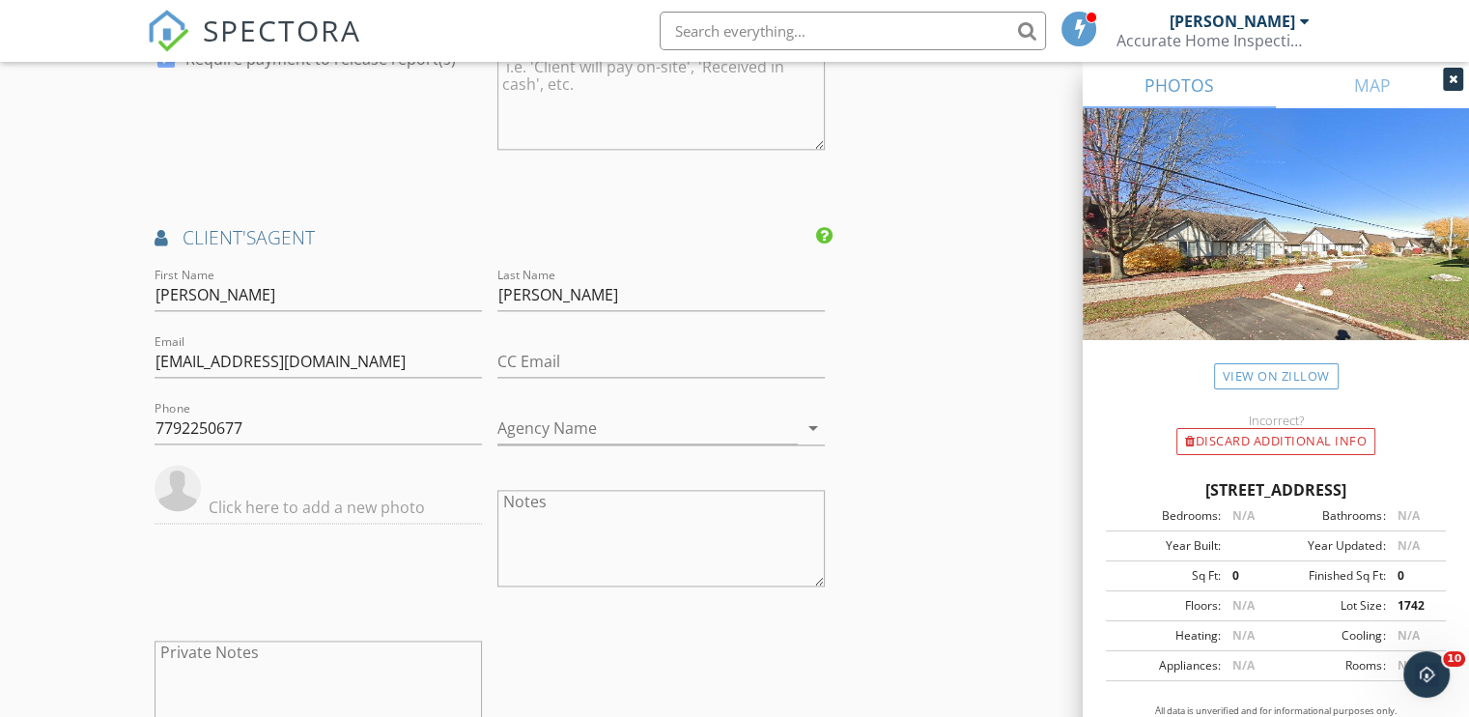
click at [189, 476] on img at bounding box center [178, 487] width 46 height 46
click at [187, 487] on img at bounding box center [178, 487] width 46 height 46
click at [173, 489] on img at bounding box center [178, 487] width 46 height 46
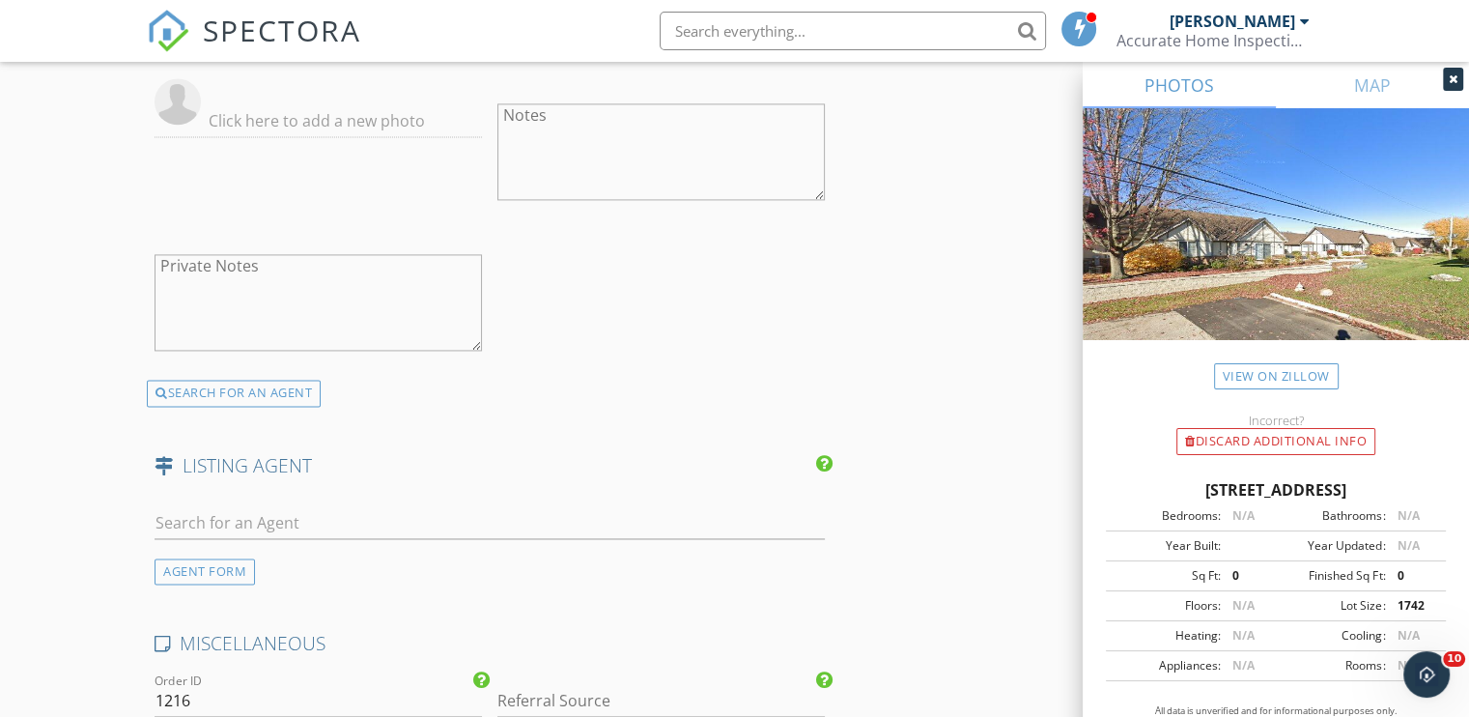
scroll to position [2897, 0]
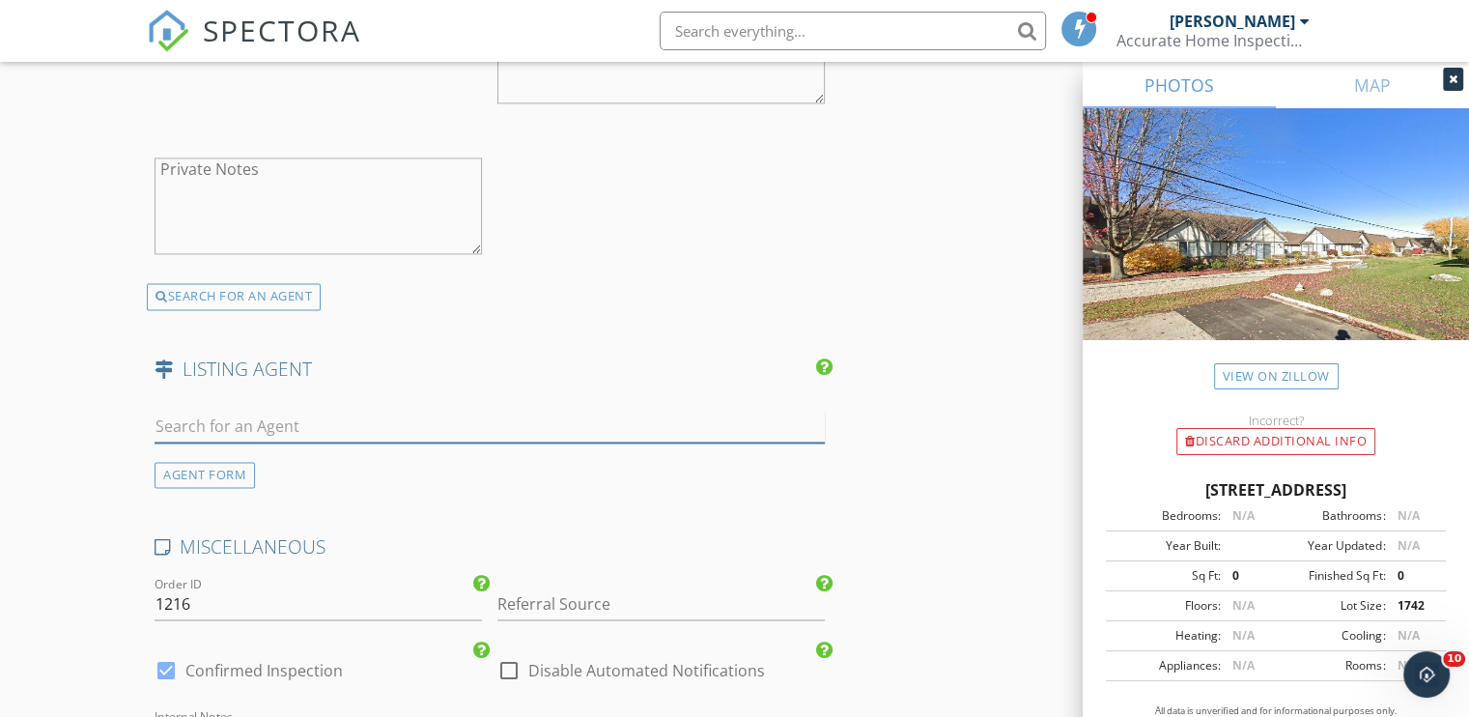
click at [183, 413] on input "text" at bounding box center [490, 426] width 670 height 32
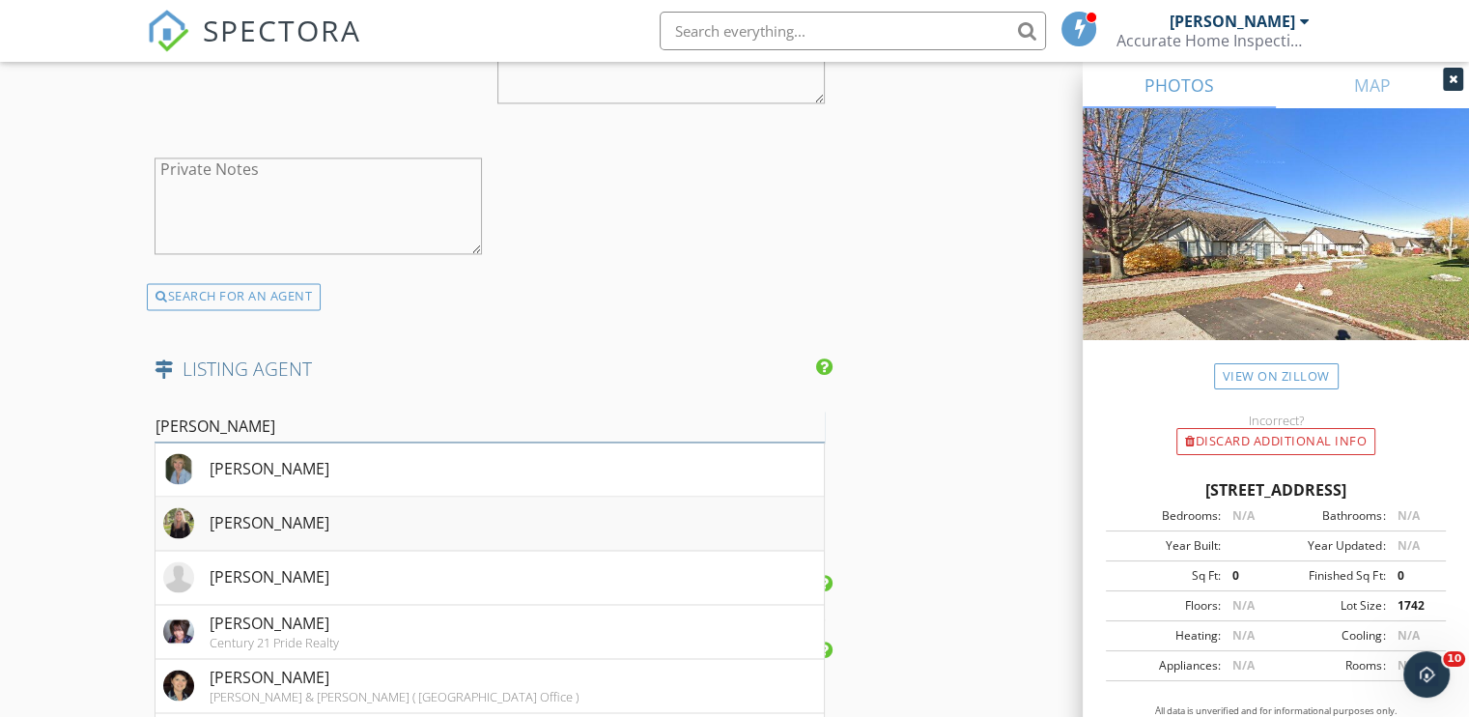
type input "Kim Wirtz"
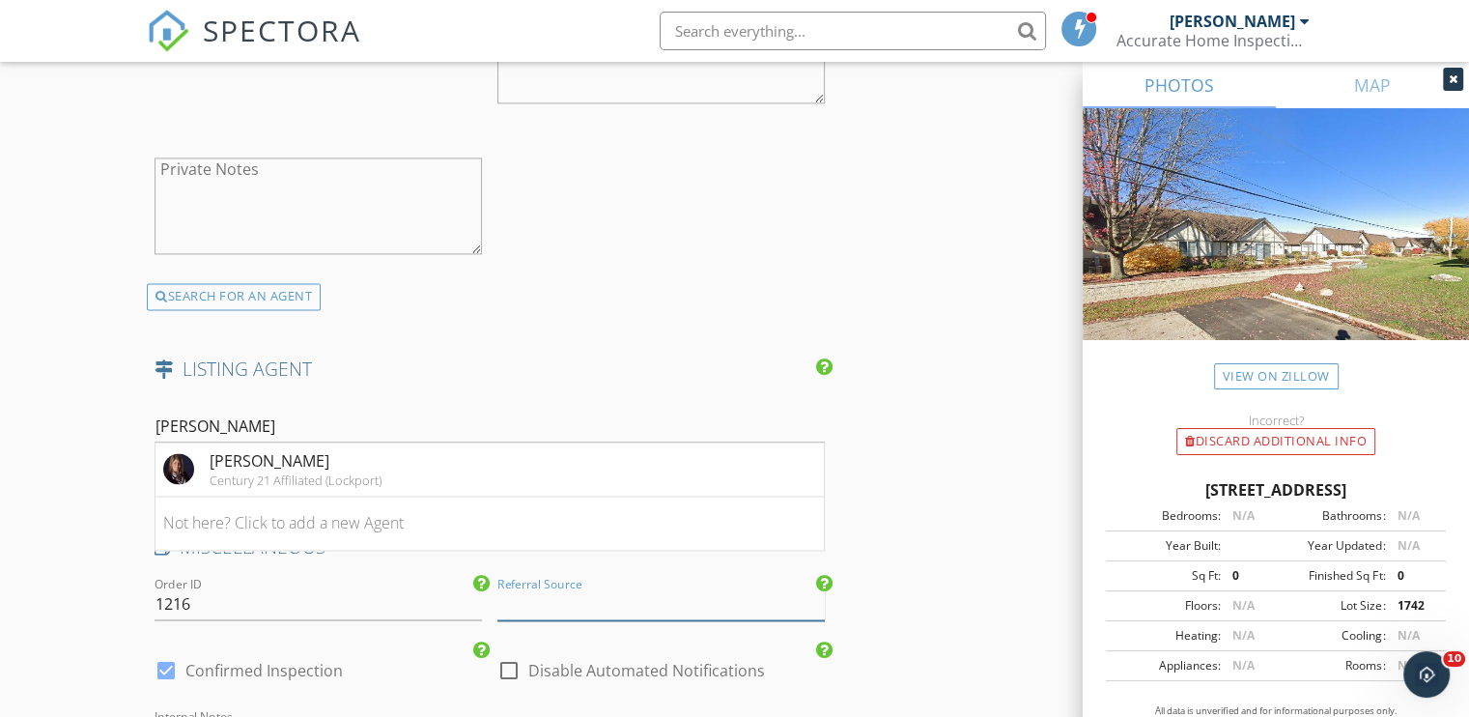
click at [585, 596] on input "Referral Source" at bounding box center [660, 604] width 327 height 32
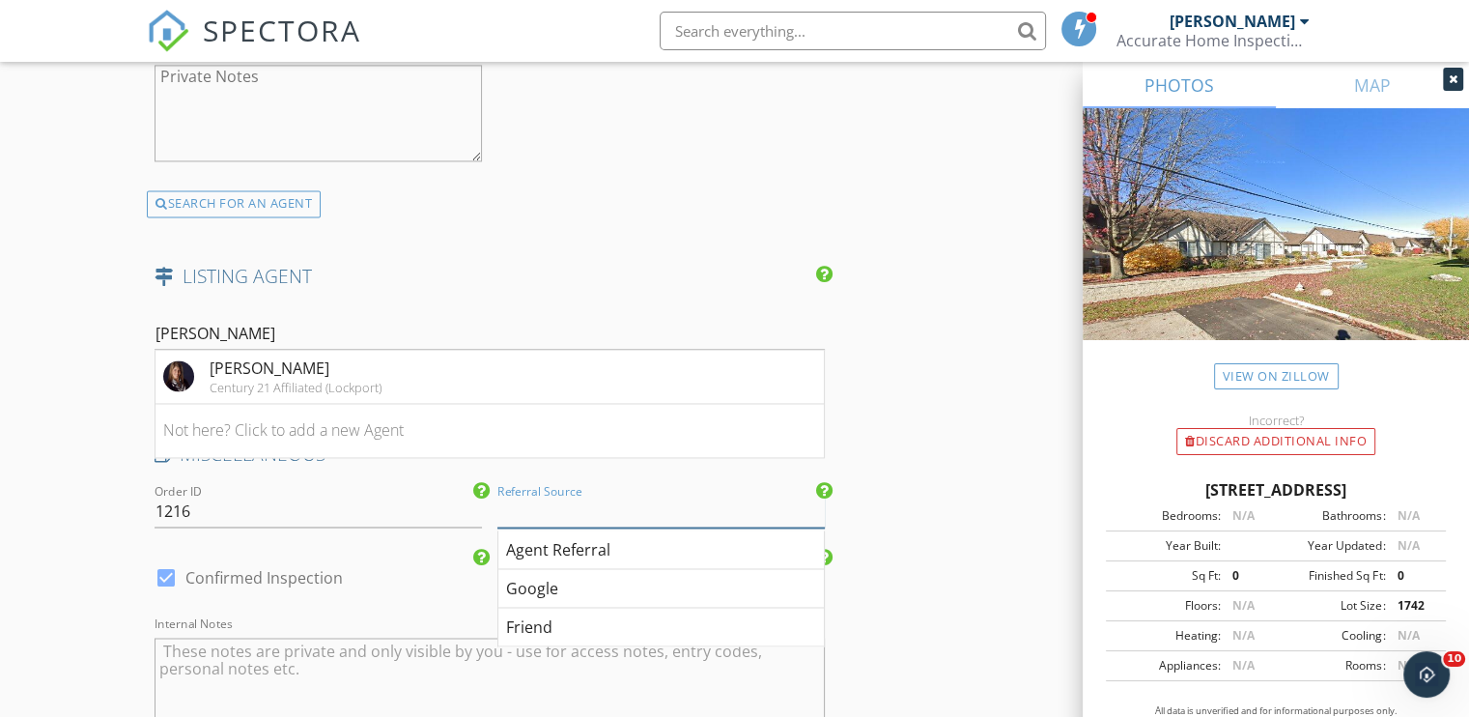
scroll to position [3090, 0]
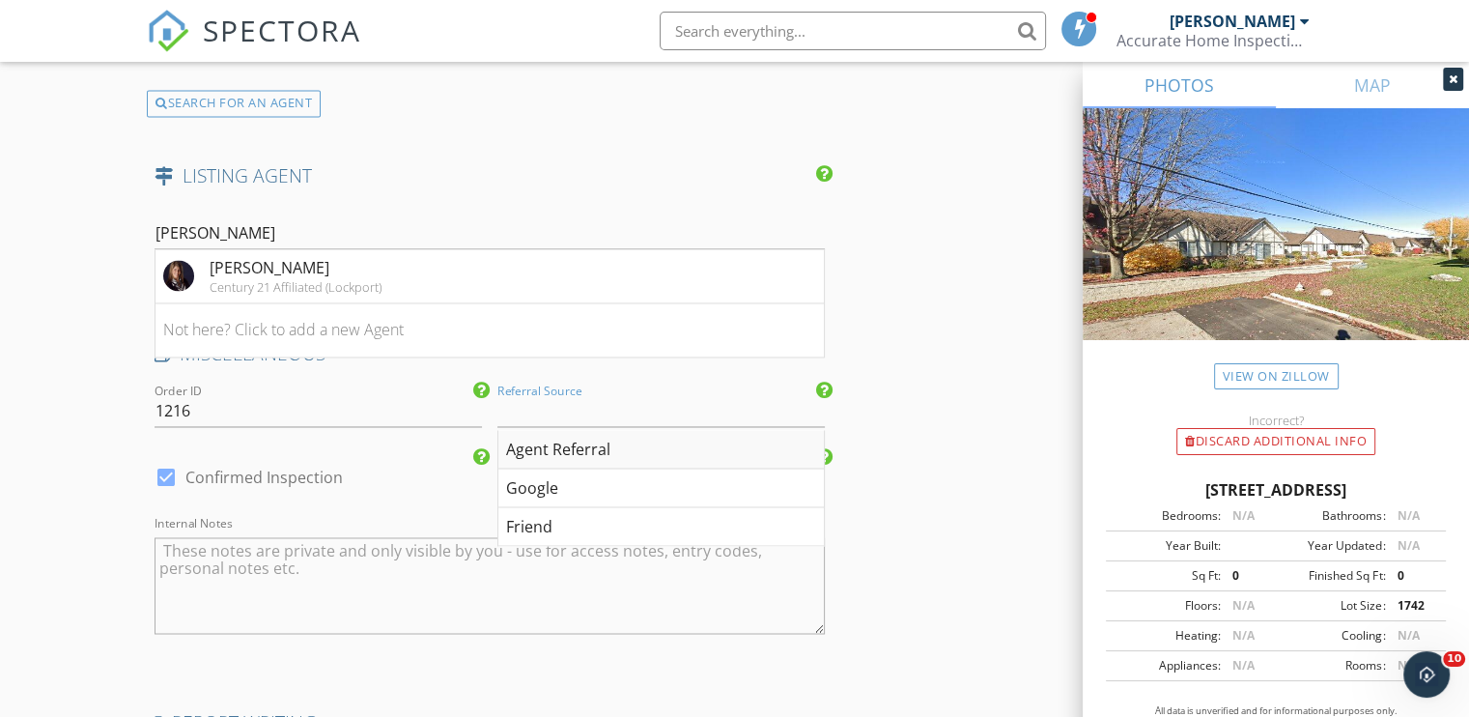
click at [641, 442] on div "Agent Referral" at bounding box center [660, 449] width 325 height 39
type input "Agent Referral"
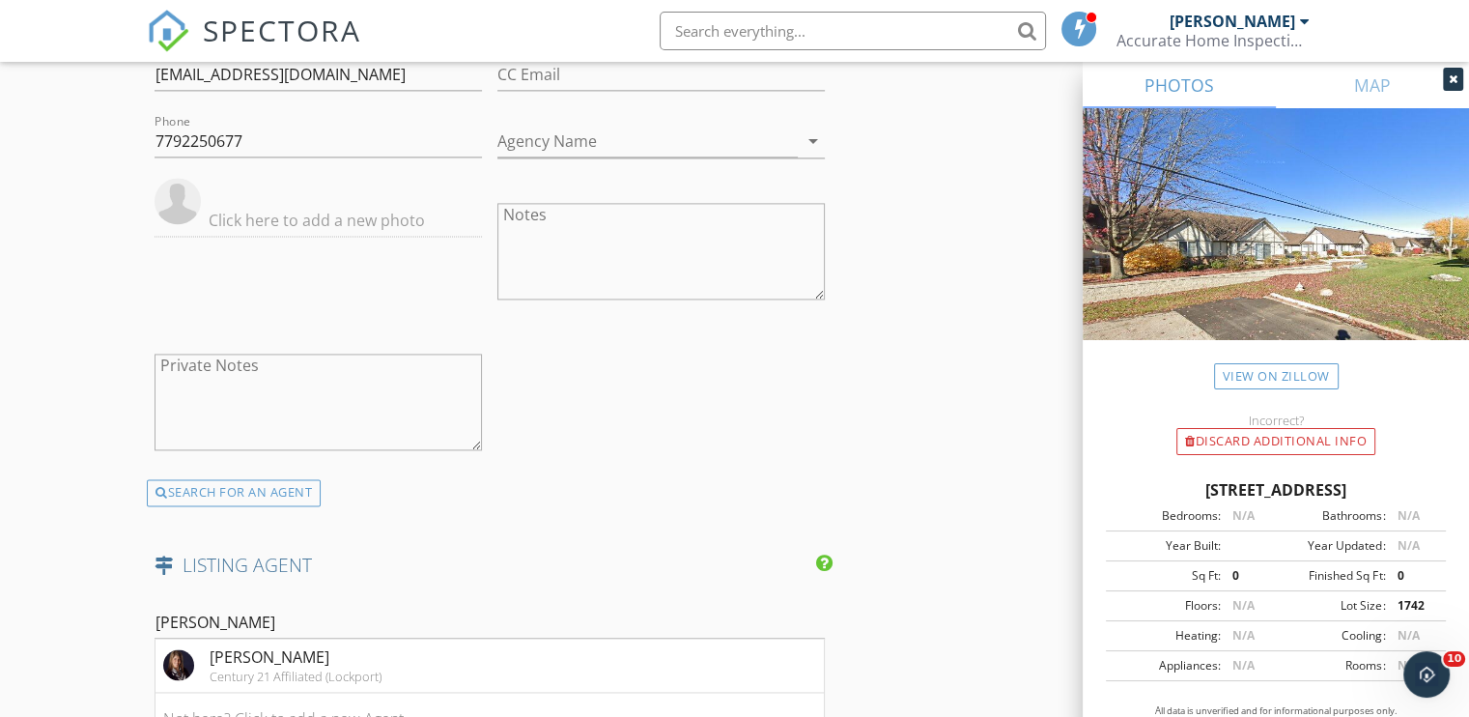
scroll to position [2606, 0]
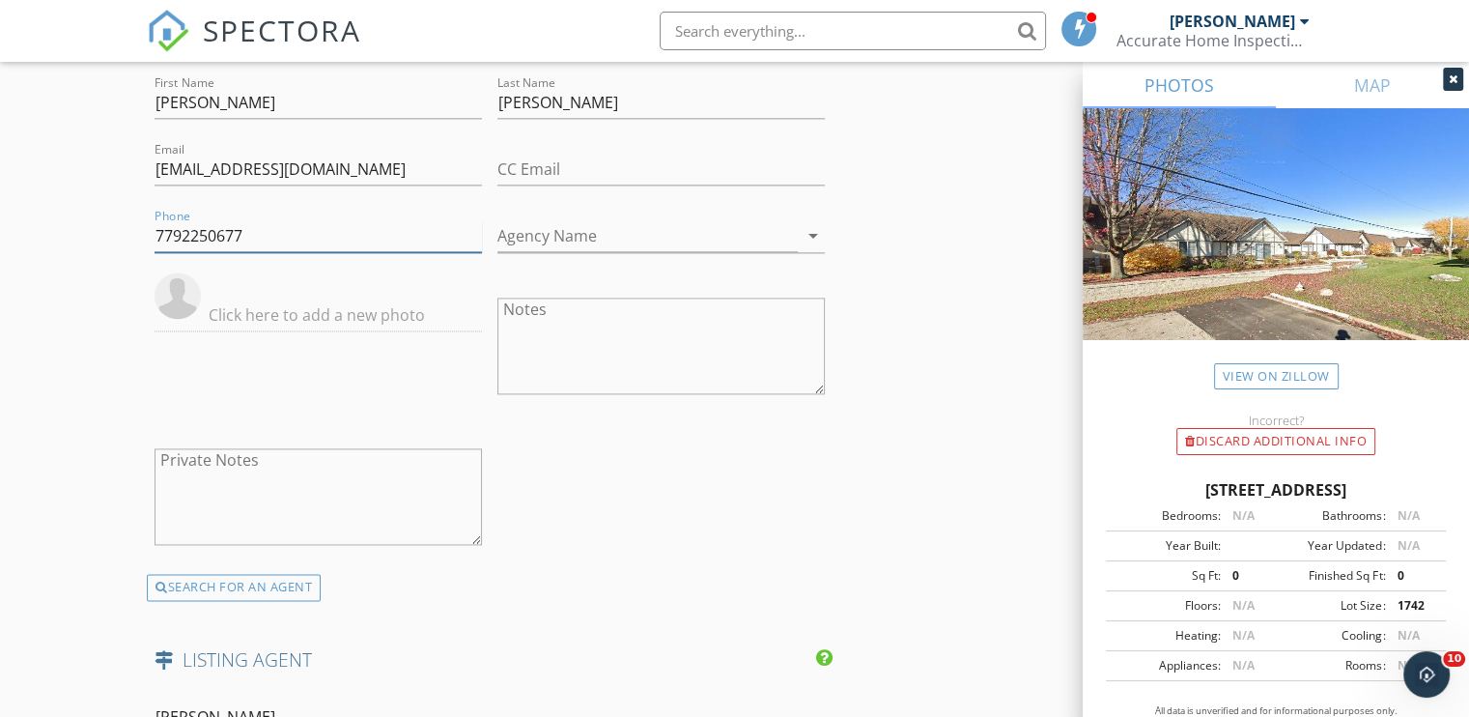
click at [183, 233] on input "7792250677" at bounding box center [318, 236] width 327 height 32
click at [151, 235] on div "Phone 779-225-0677" at bounding box center [318, 239] width 343 height 68
click at [158, 233] on input "779-225-0677" at bounding box center [318, 236] width 327 height 32
click at [186, 229] on input "177-922-5067" at bounding box center [318, 236] width 327 height 32
click at [164, 230] on input "177922-5067" at bounding box center [318, 236] width 327 height 32
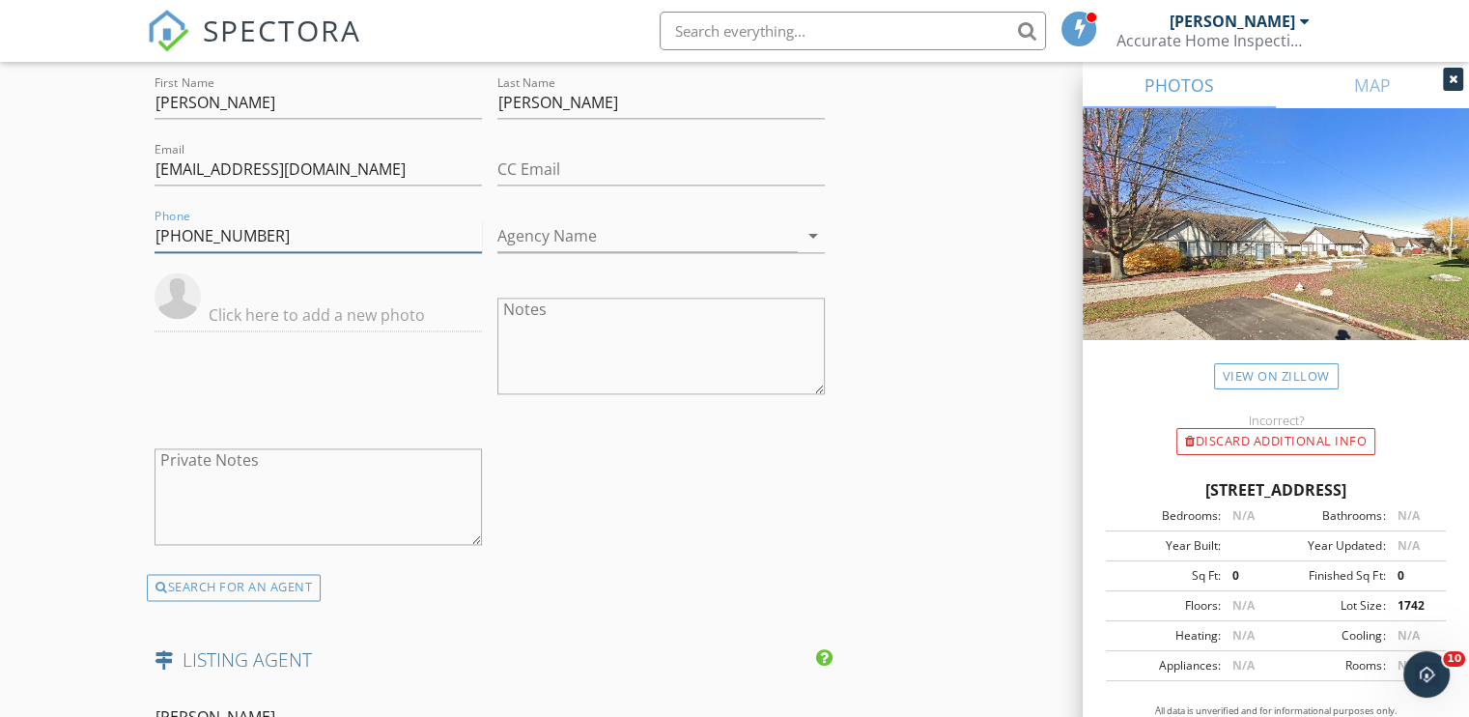
click at [197, 231] on input "1-77922-5067" at bounding box center [318, 236] width 327 height 32
click at [223, 233] on input "1-779-22-5067" at bounding box center [318, 236] width 327 height 32
click at [226, 233] on input "1-779-225067" at bounding box center [318, 236] width 327 height 32
click at [266, 231] on input "1-779-225-067" at bounding box center [318, 236] width 327 height 32
type input "1-779-225-0677"
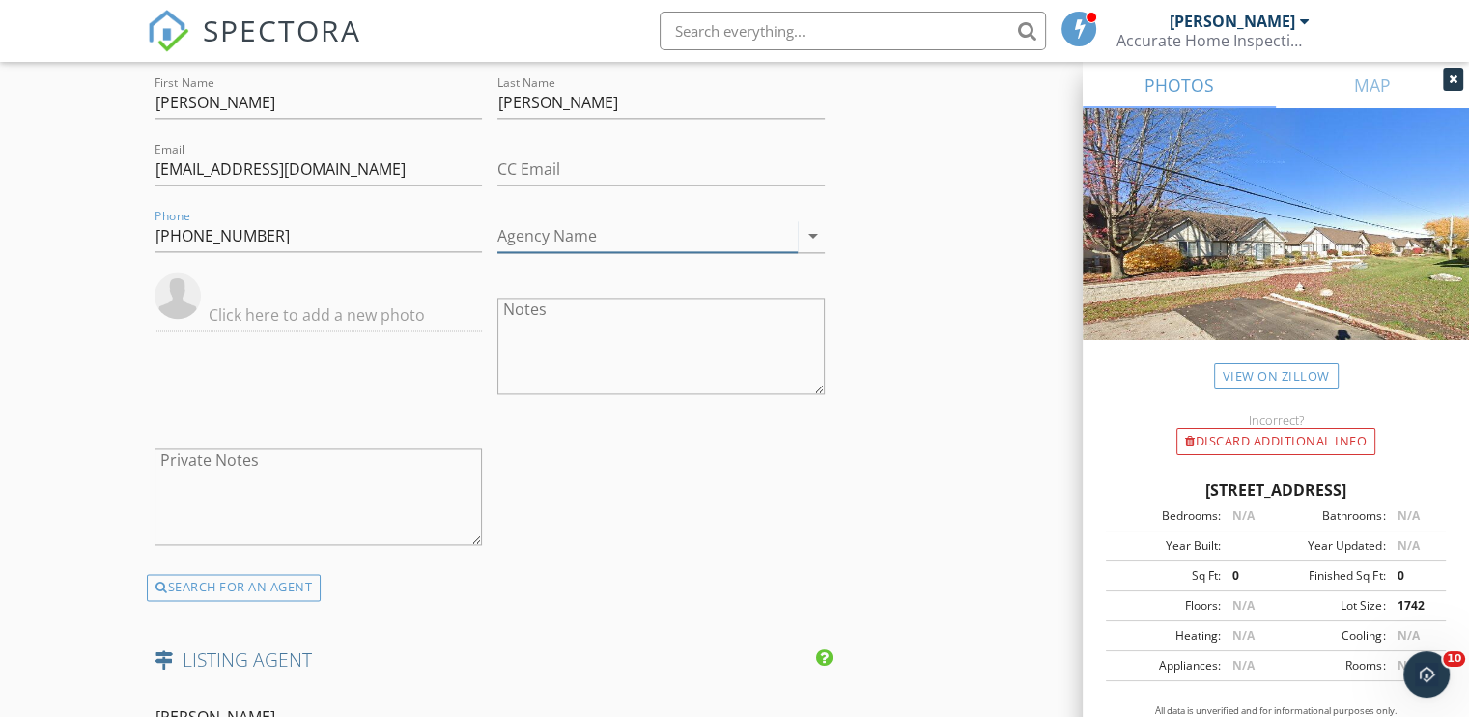
click at [813, 232] on icon "arrow_drop_down" at bounding box center [813, 235] width 23 height 23
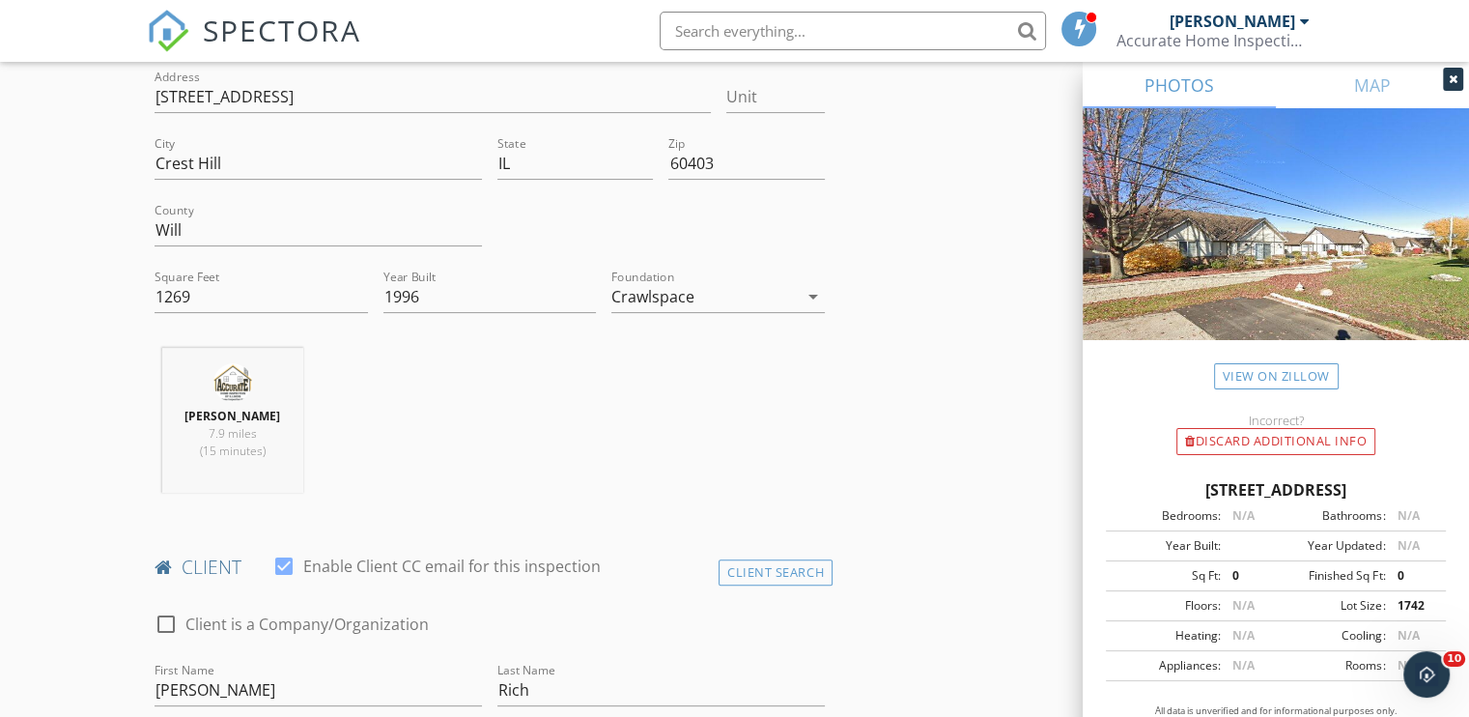
scroll to position [385, 0]
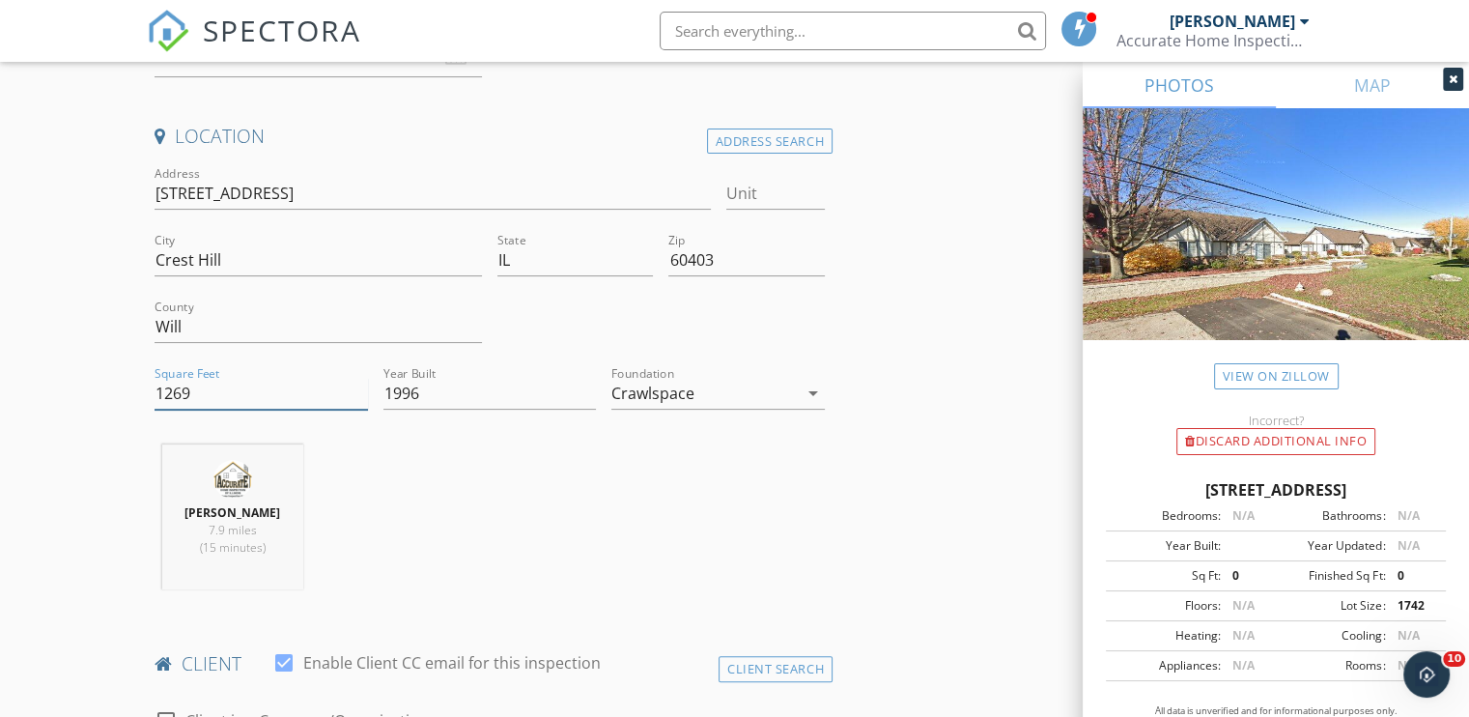
click at [197, 389] on input "1269" at bounding box center [261, 394] width 213 height 32
type input "1325"
click at [459, 394] on input "1996" at bounding box center [489, 394] width 213 height 32
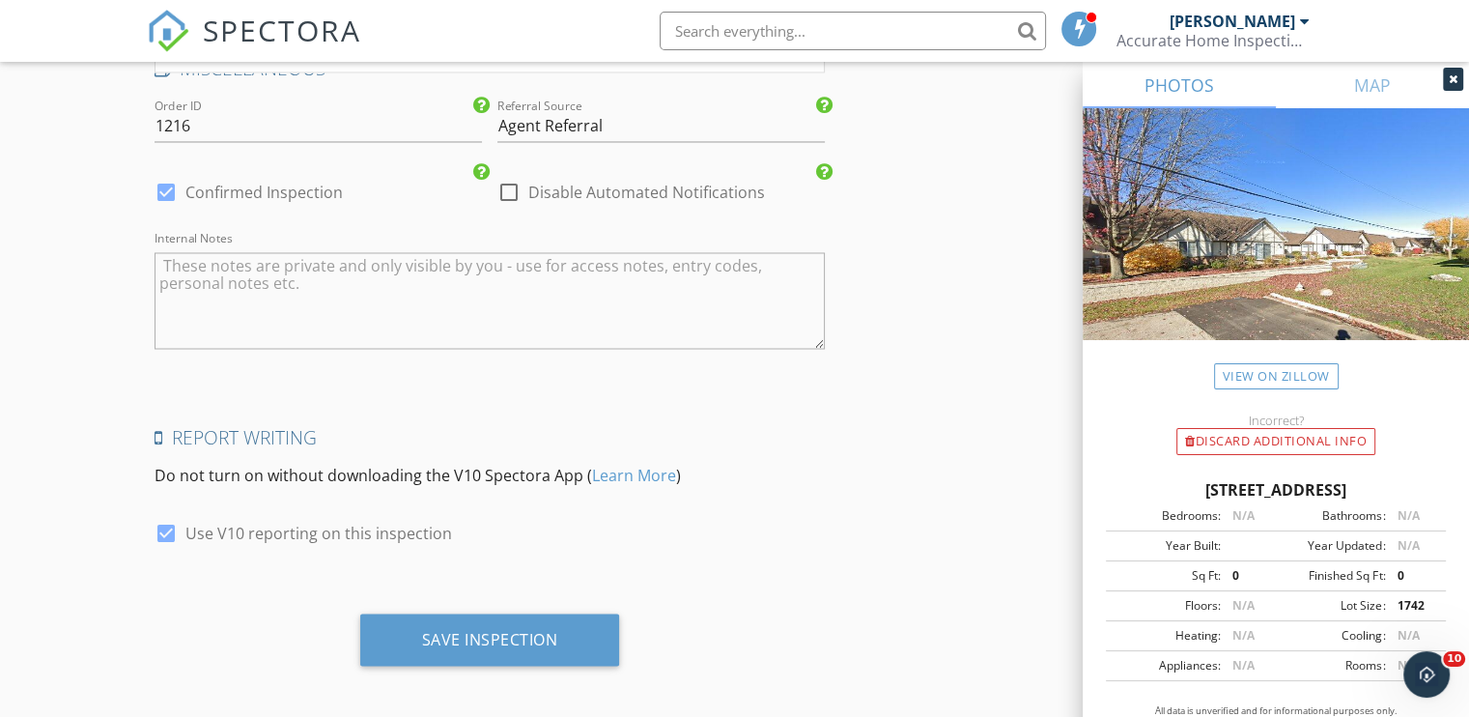
scroll to position [3379, 0]
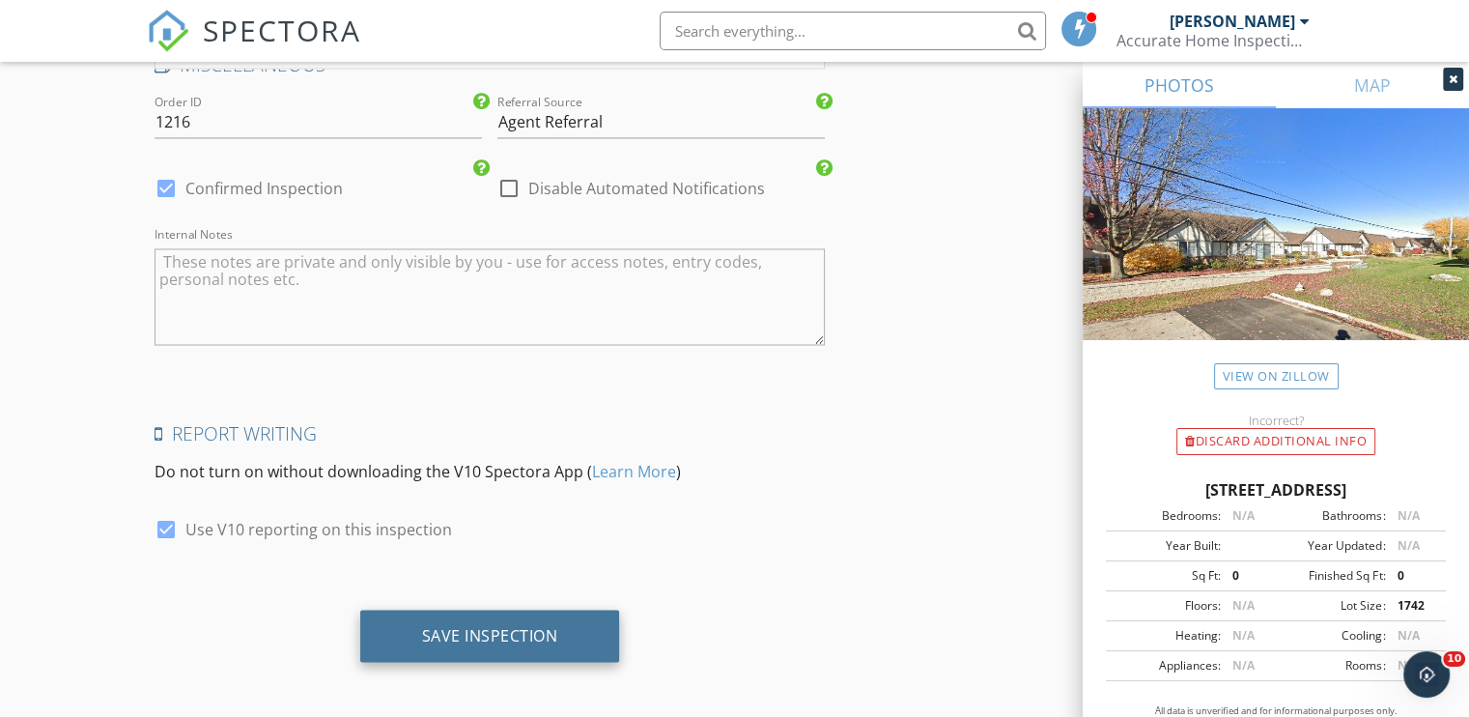
click at [490, 628] on div "Save Inspection" at bounding box center [490, 634] width 136 height 19
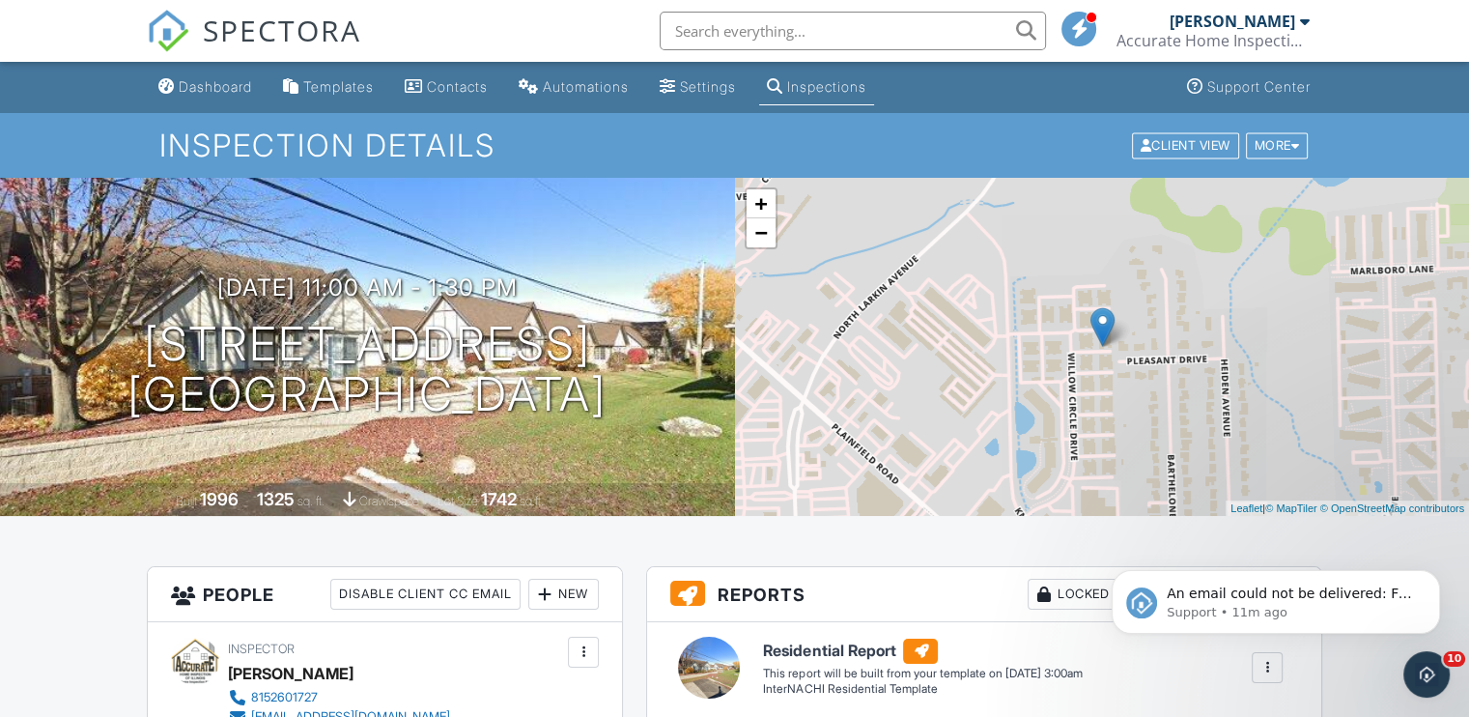
click at [321, 28] on span "SPECTORA" at bounding box center [282, 30] width 158 height 41
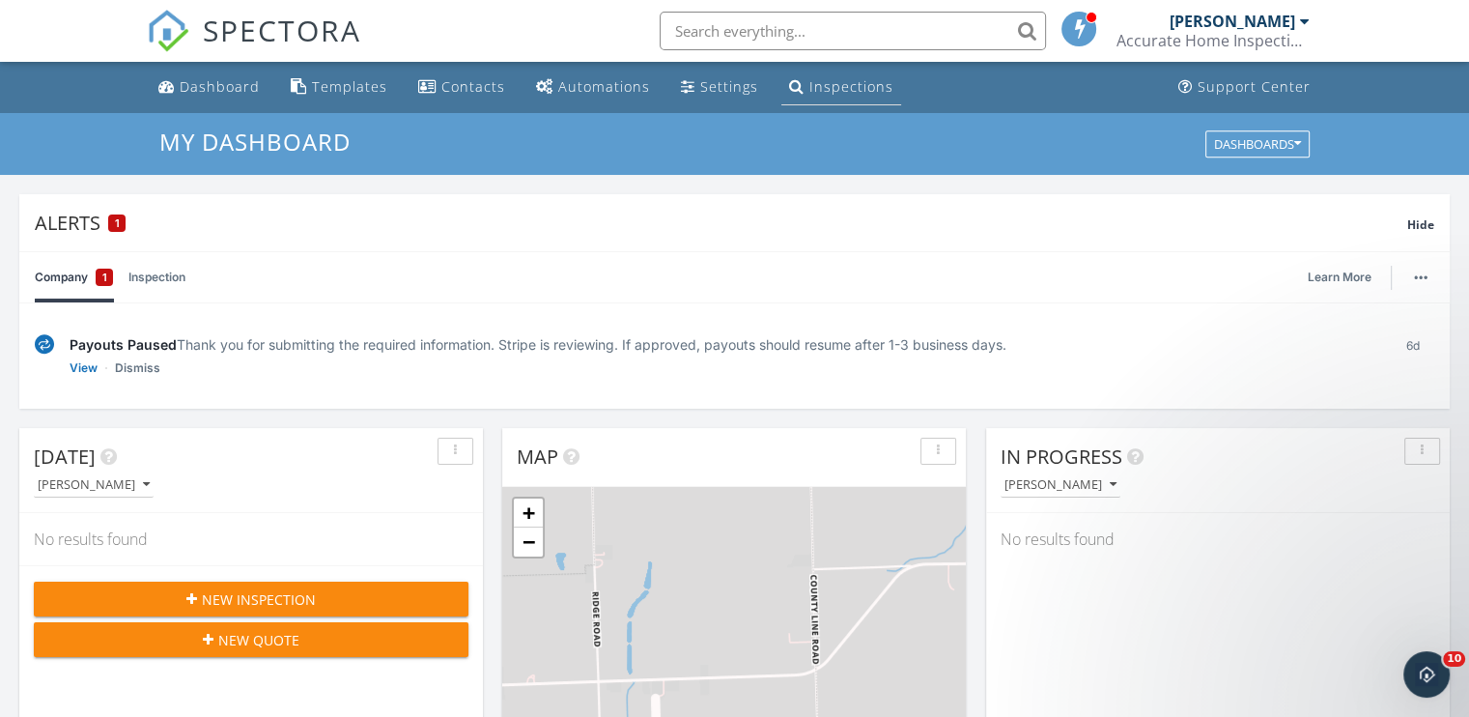
click at [822, 84] on div "Inspections" at bounding box center [851, 86] width 84 height 18
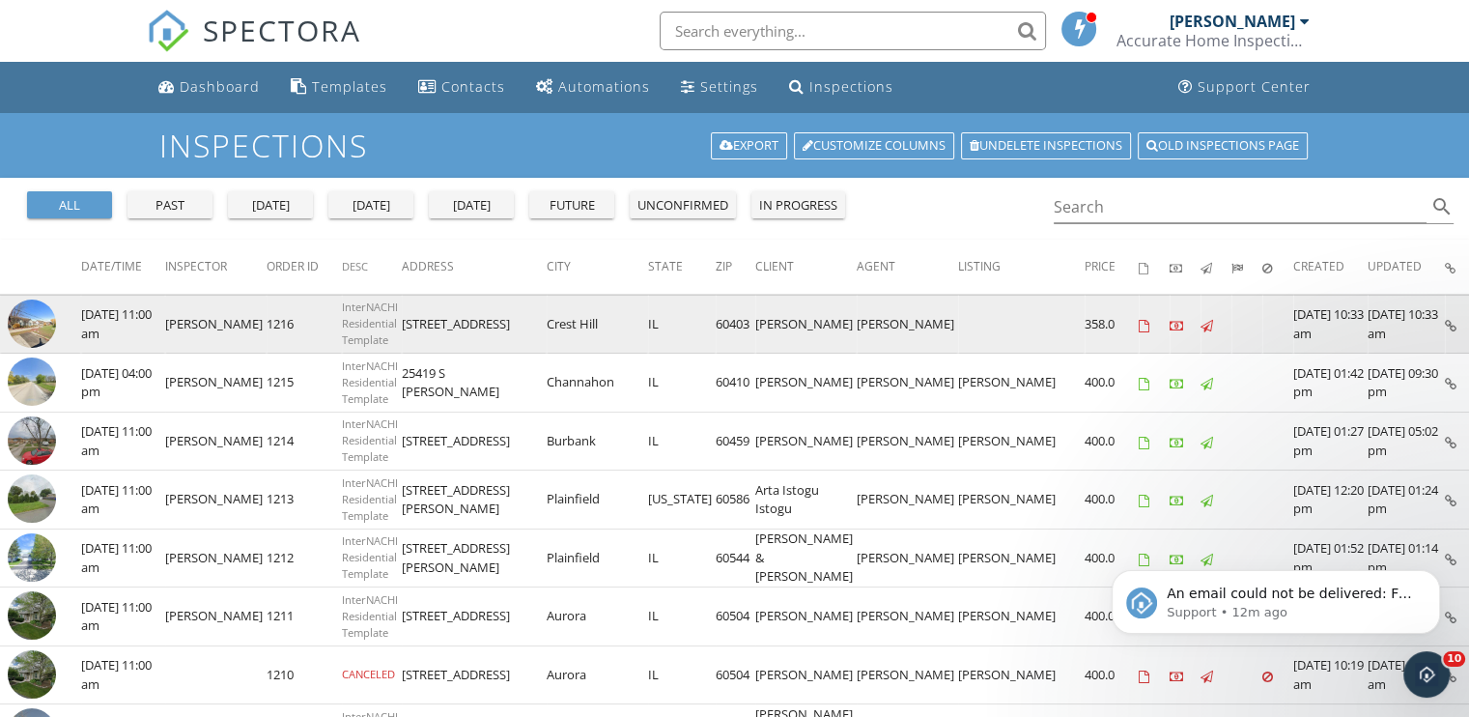
click at [35, 320] on img at bounding box center [32, 323] width 48 height 48
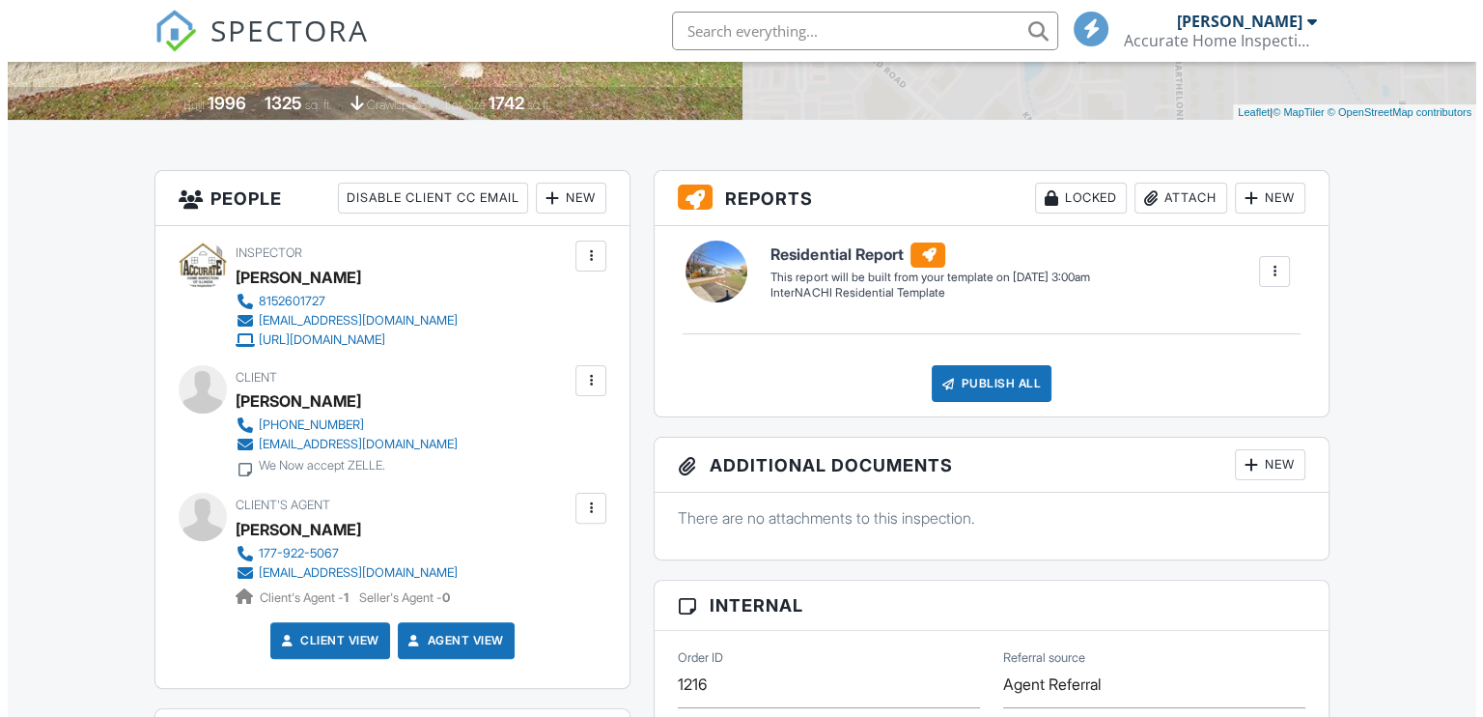
scroll to position [386, 0]
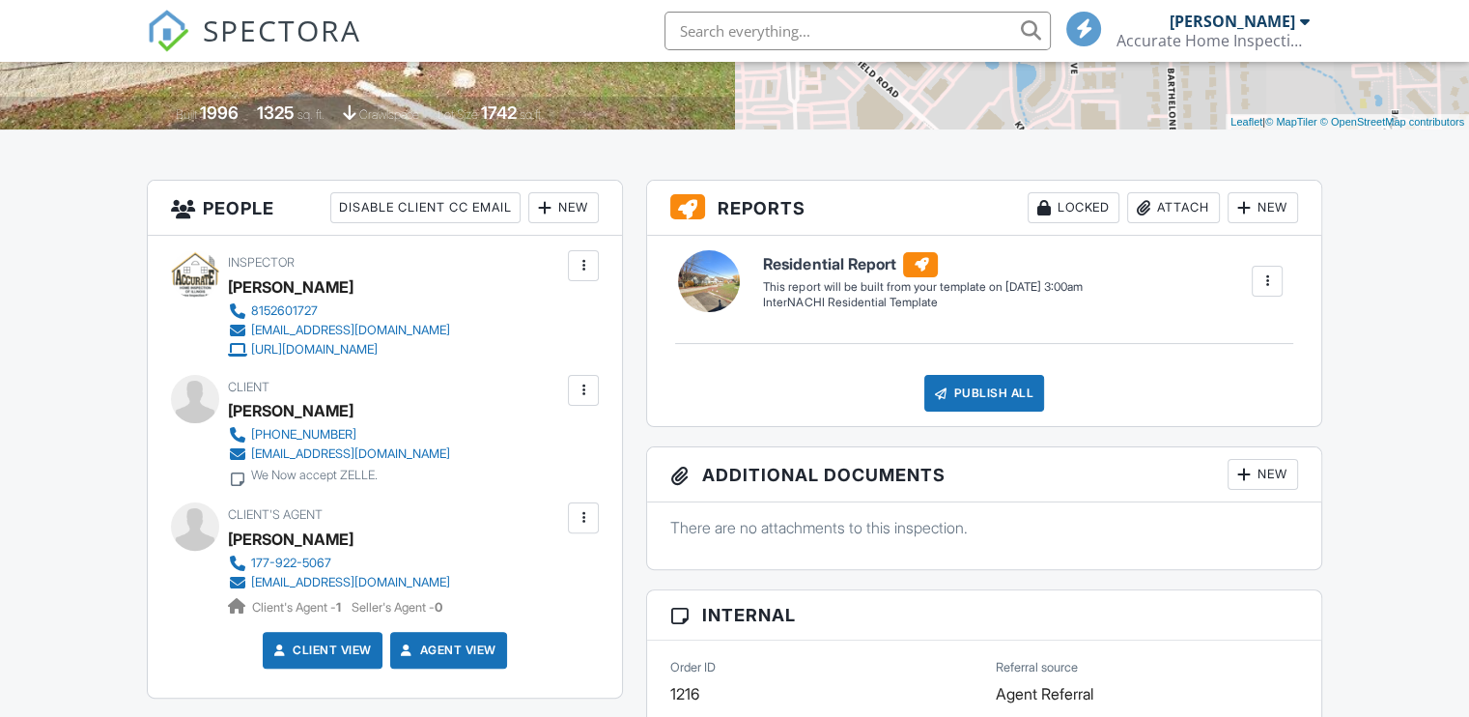
click at [554, 210] on div "New" at bounding box center [563, 207] width 70 height 31
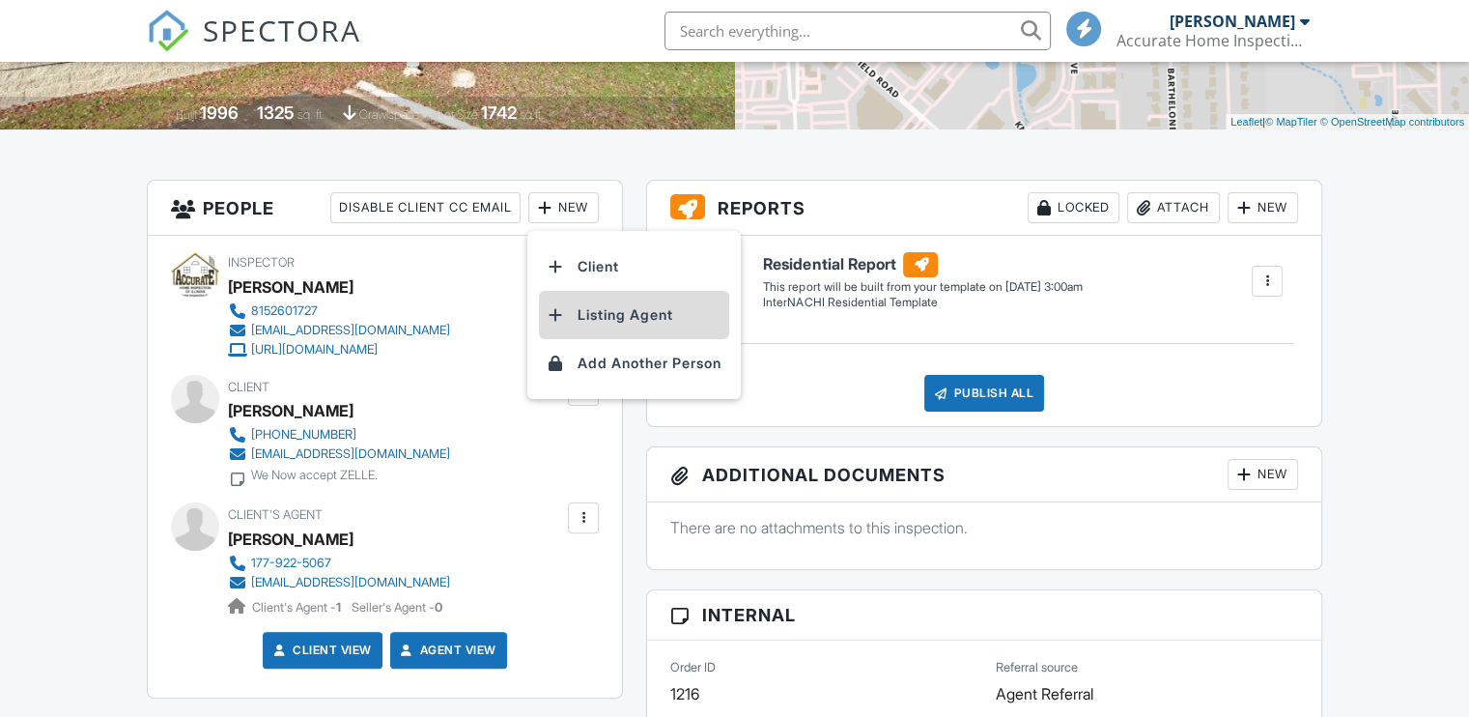
click at [604, 314] on li "Listing Agent" at bounding box center [634, 315] width 190 height 48
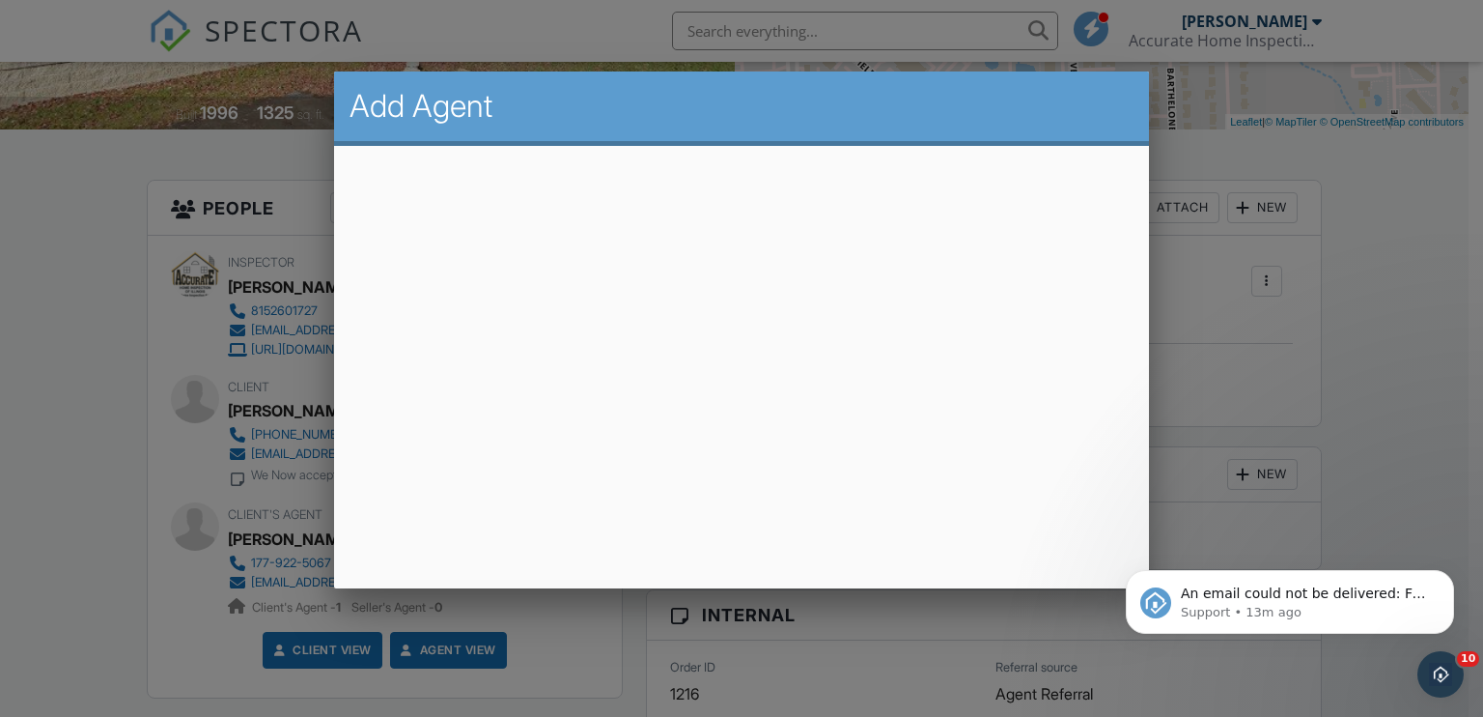
scroll to position [0, 0]
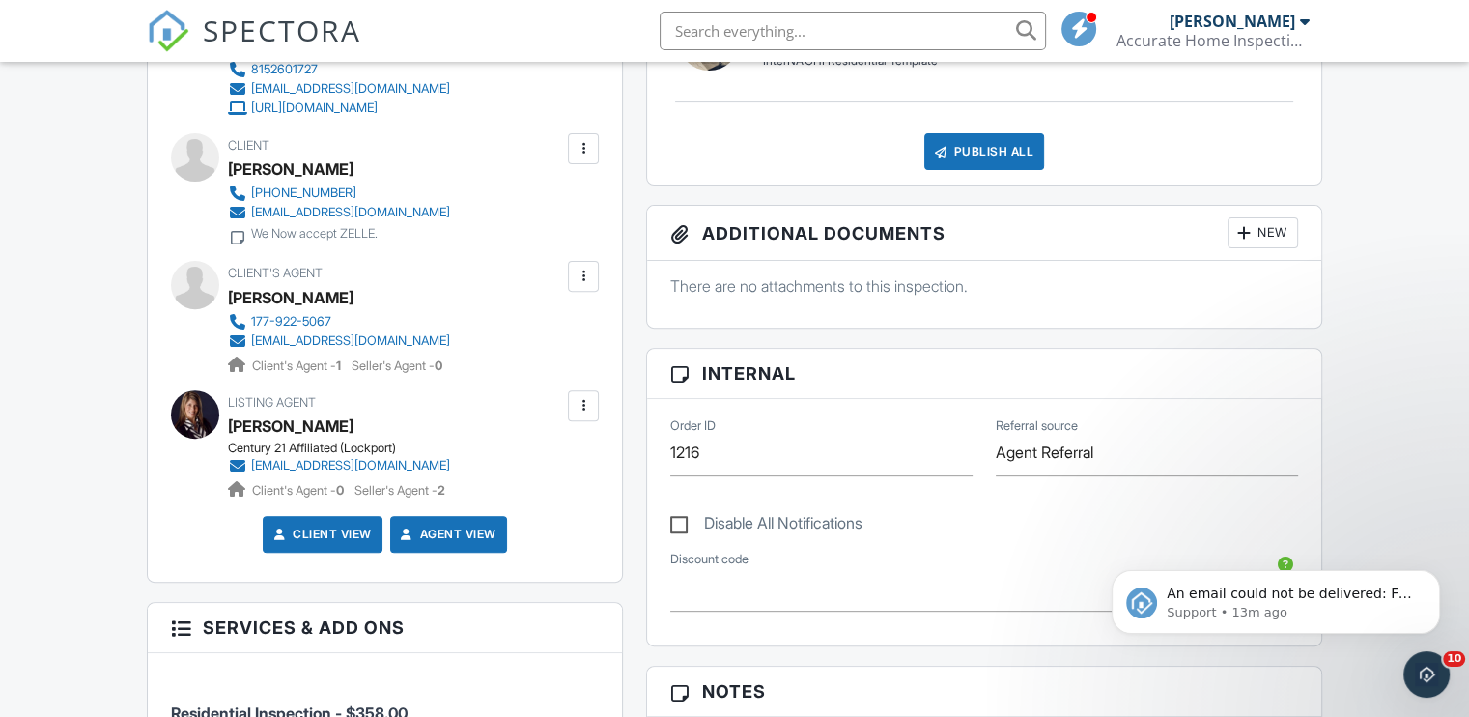
scroll to position [627, 0]
click at [1242, 600] on span "An email could not be delivered: For more information, view Why emails don't ge…" at bounding box center [1289, 612] width 245 height 54
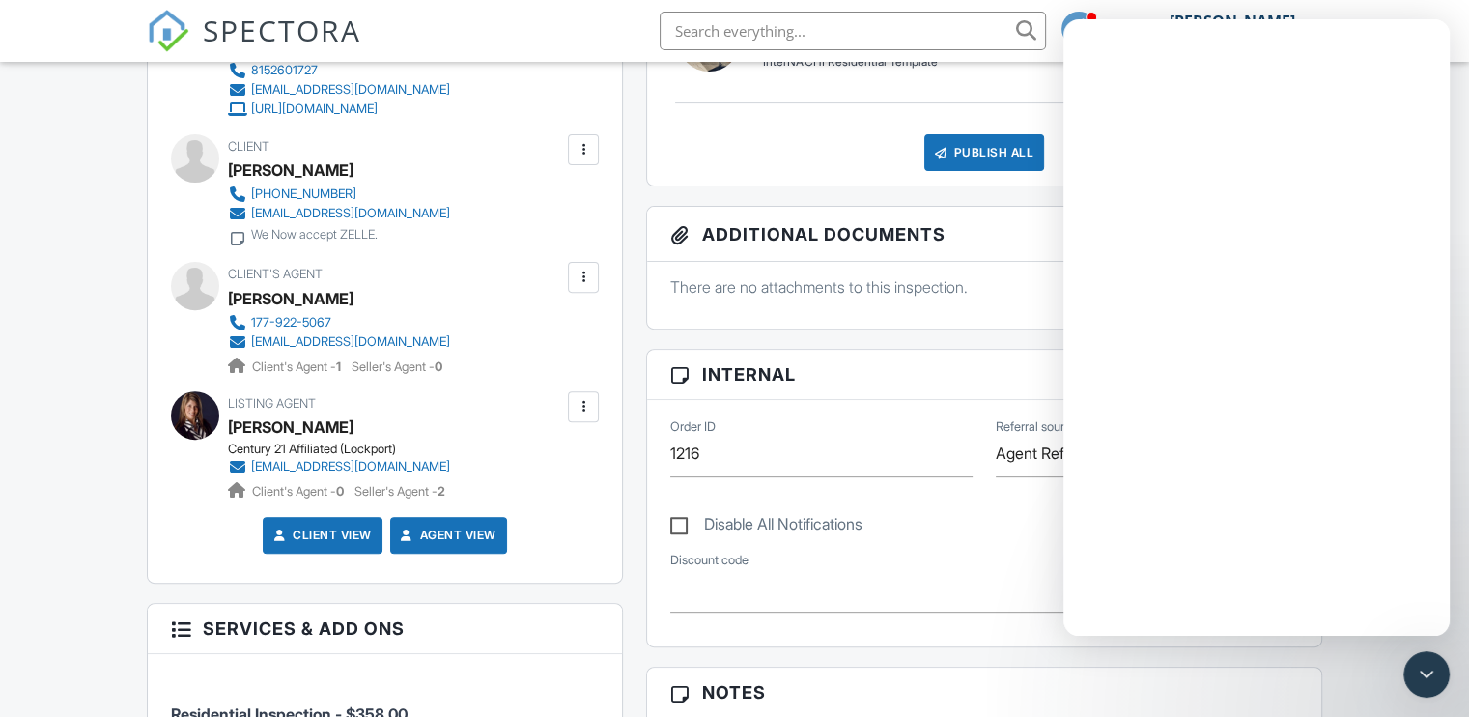
scroll to position [0, 0]
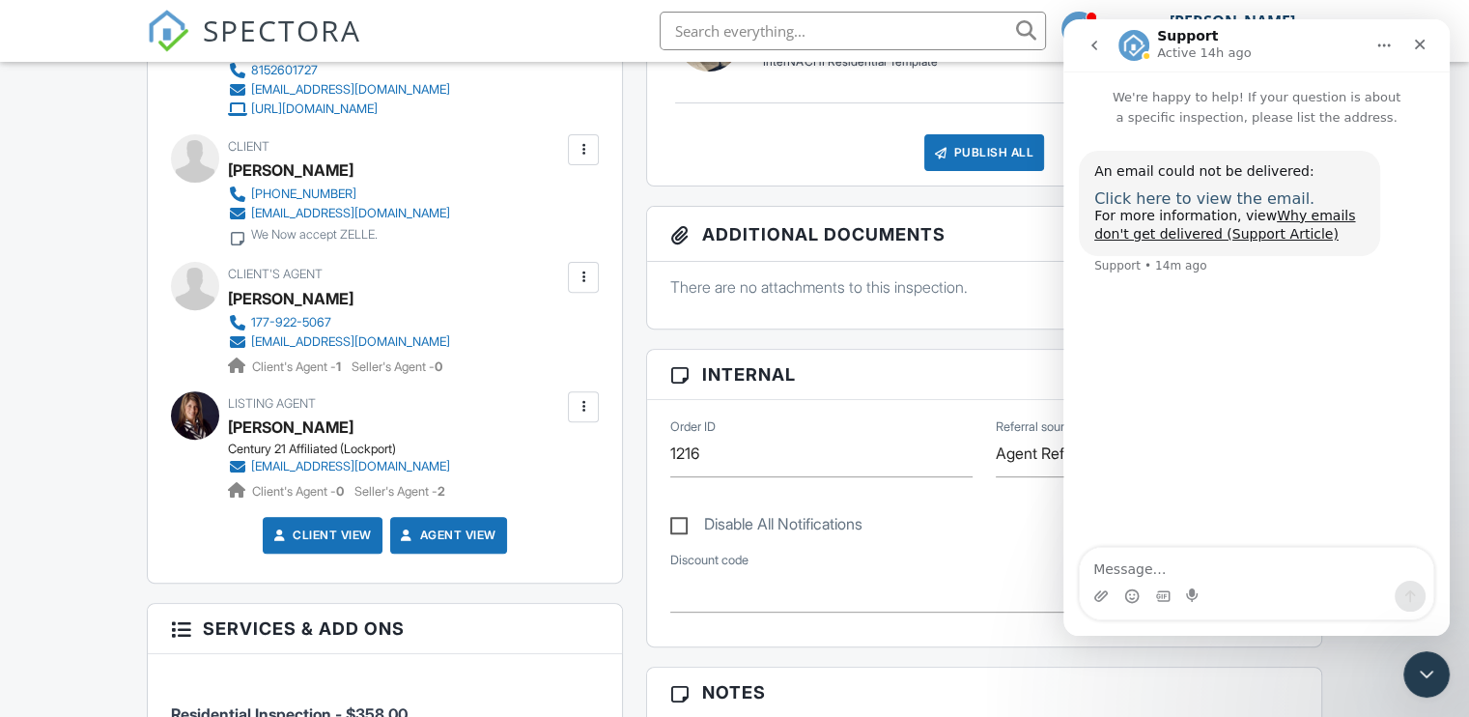
click at [1192, 197] on span "Click here to view the email." at bounding box center [1204, 198] width 220 height 18
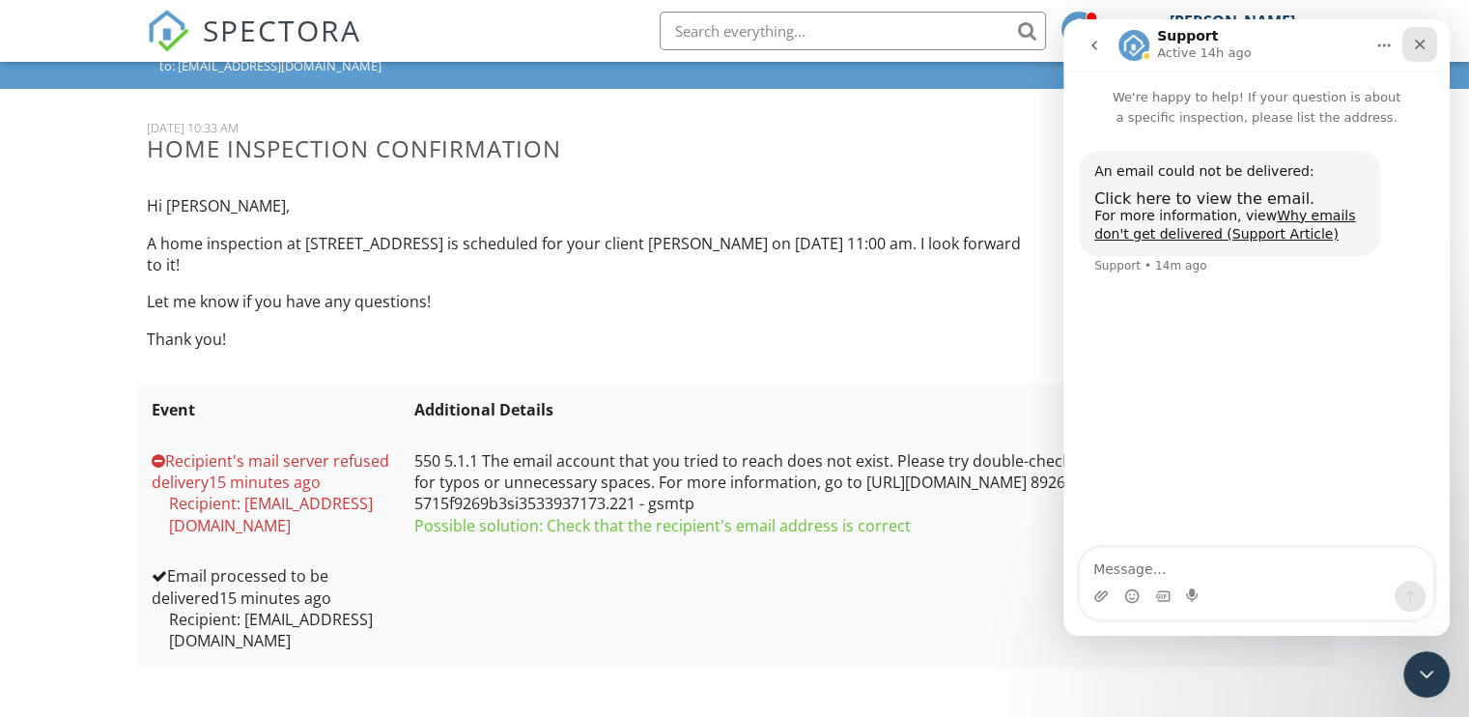
click at [1412, 49] on icon "Close" at bounding box center [1419, 44] width 15 height 15
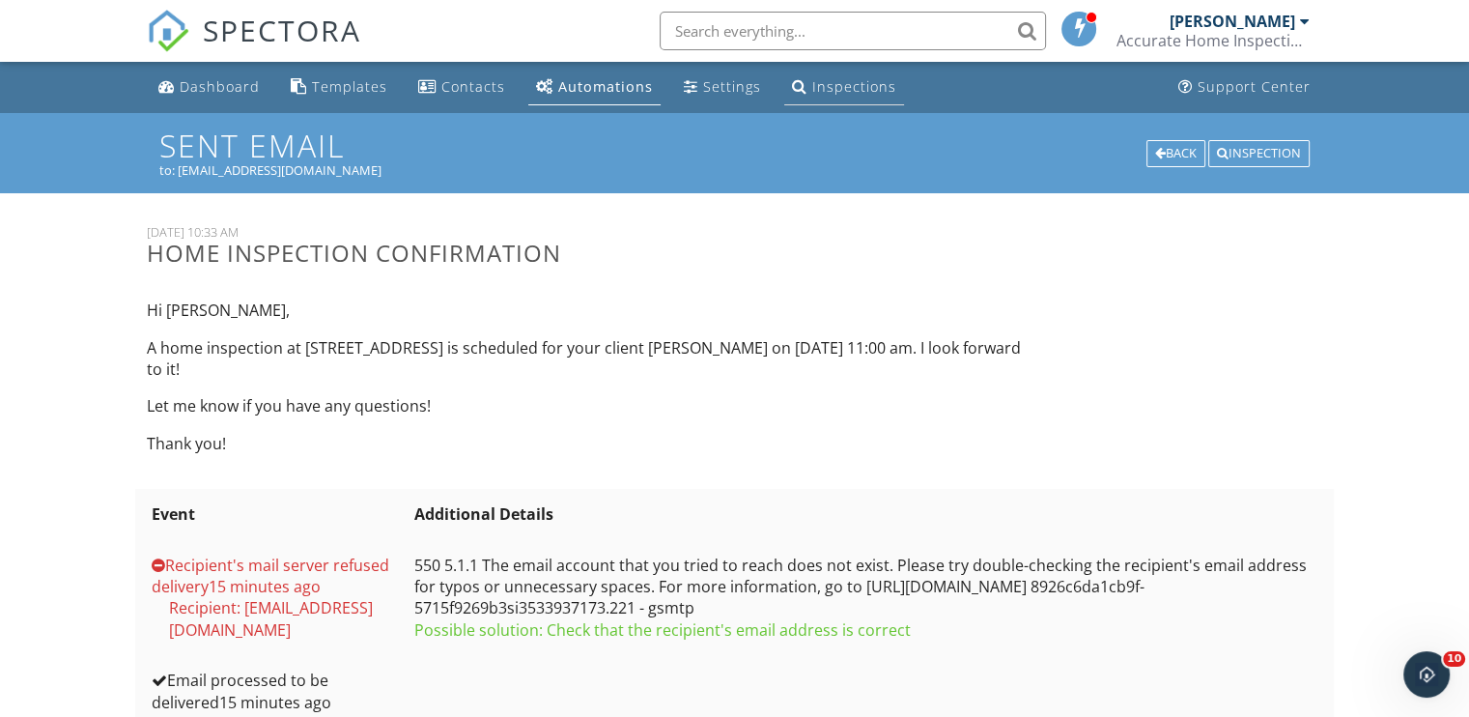
click at [823, 87] on div "Inspections" at bounding box center [854, 86] width 84 height 18
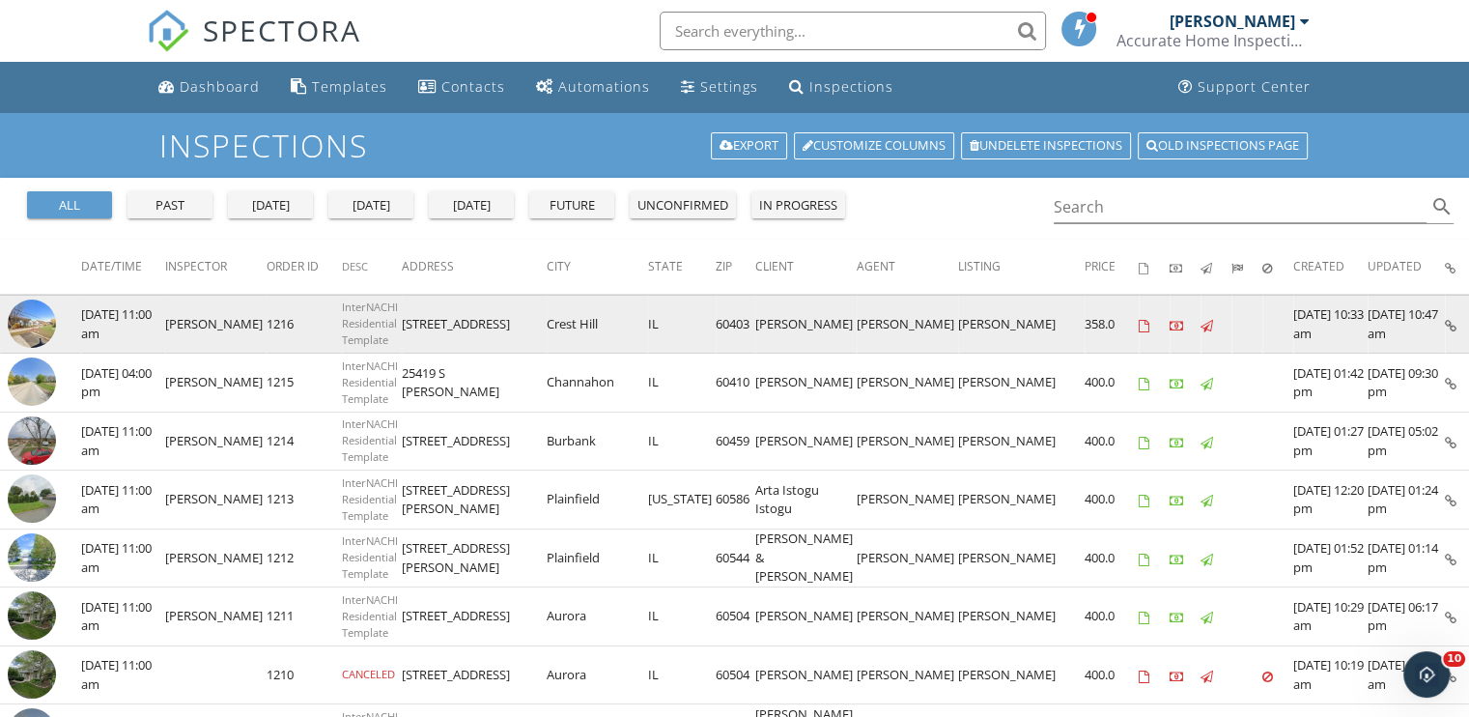
click at [31, 326] on img at bounding box center [32, 323] width 48 height 48
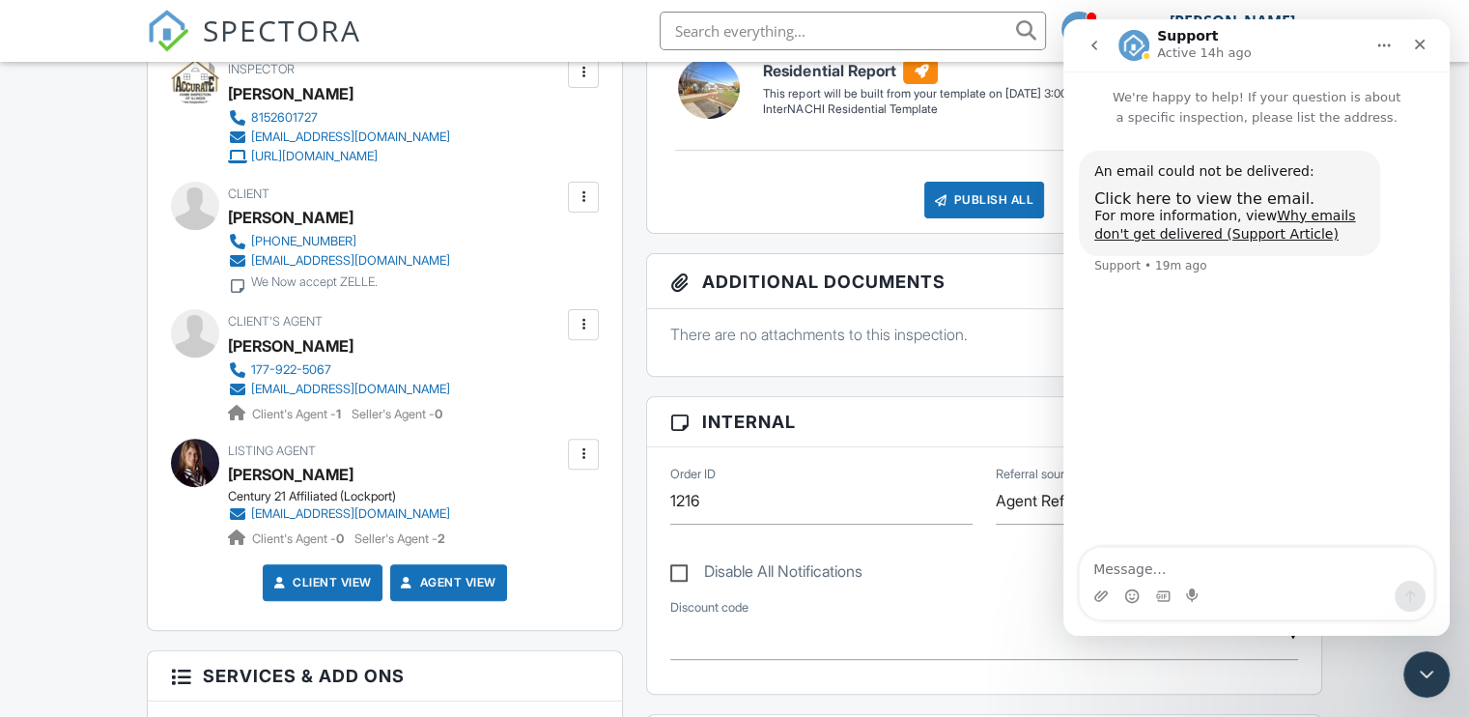
click at [583, 322] on div at bounding box center [583, 324] width 19 height 19
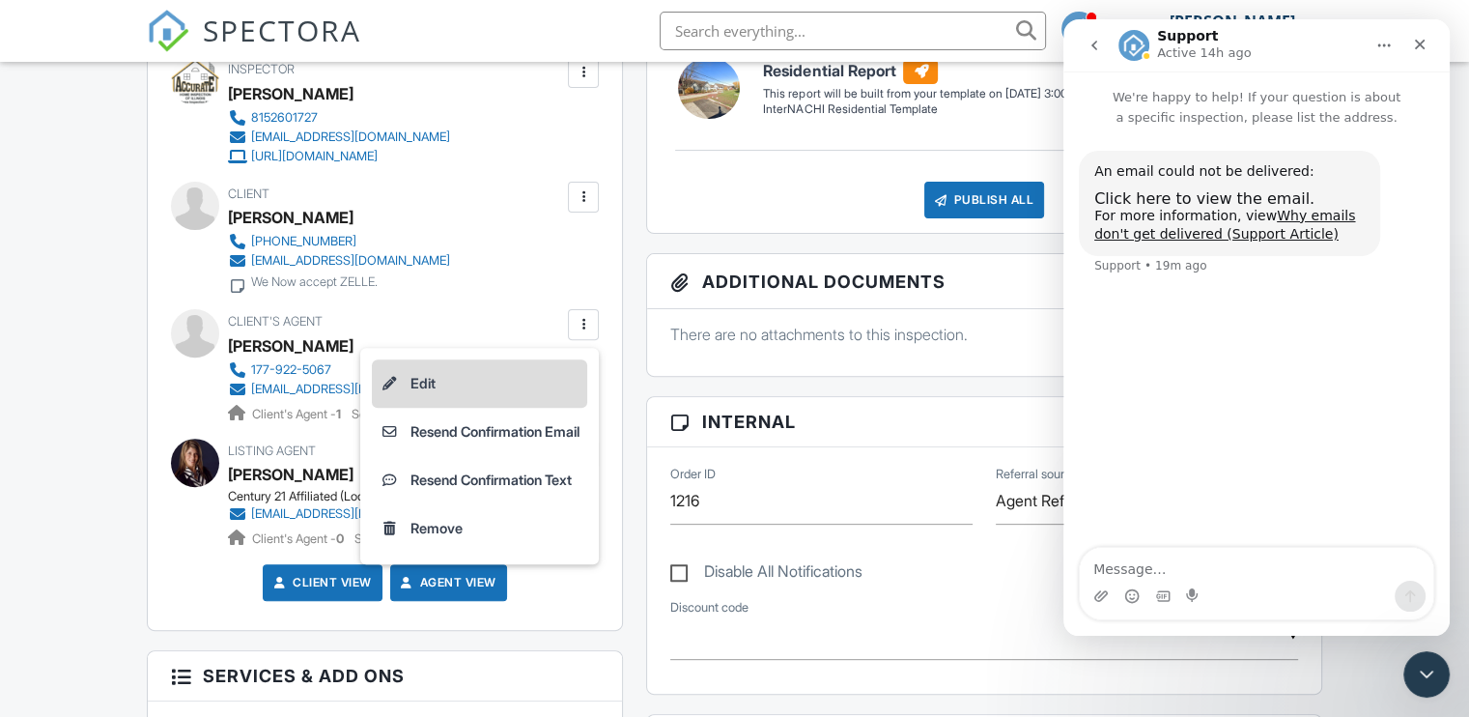
click at [405, 380] on li "Edit" at bounding box center [479, 383] width 215 height 48
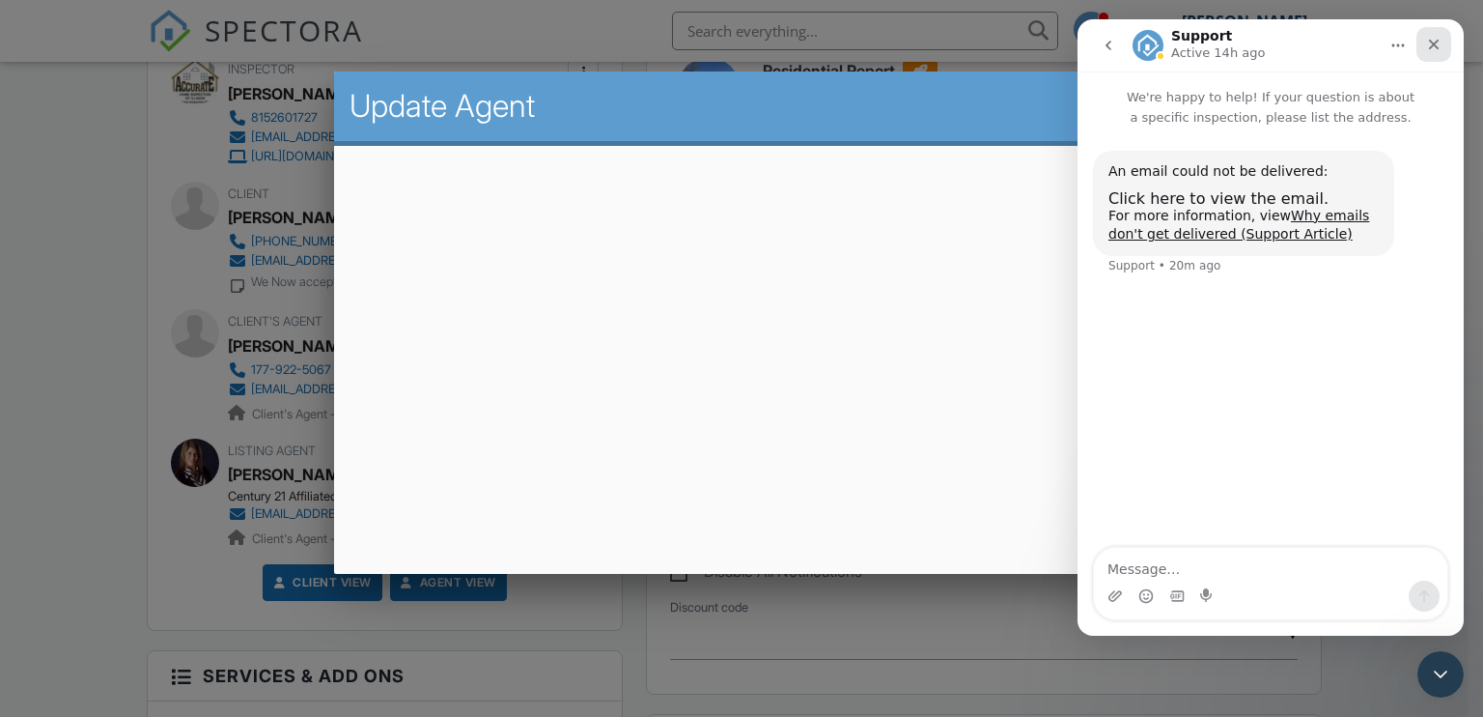
click at [1435, 56] on div "Close" at bounding box center [1434, 44] width 35 height 35
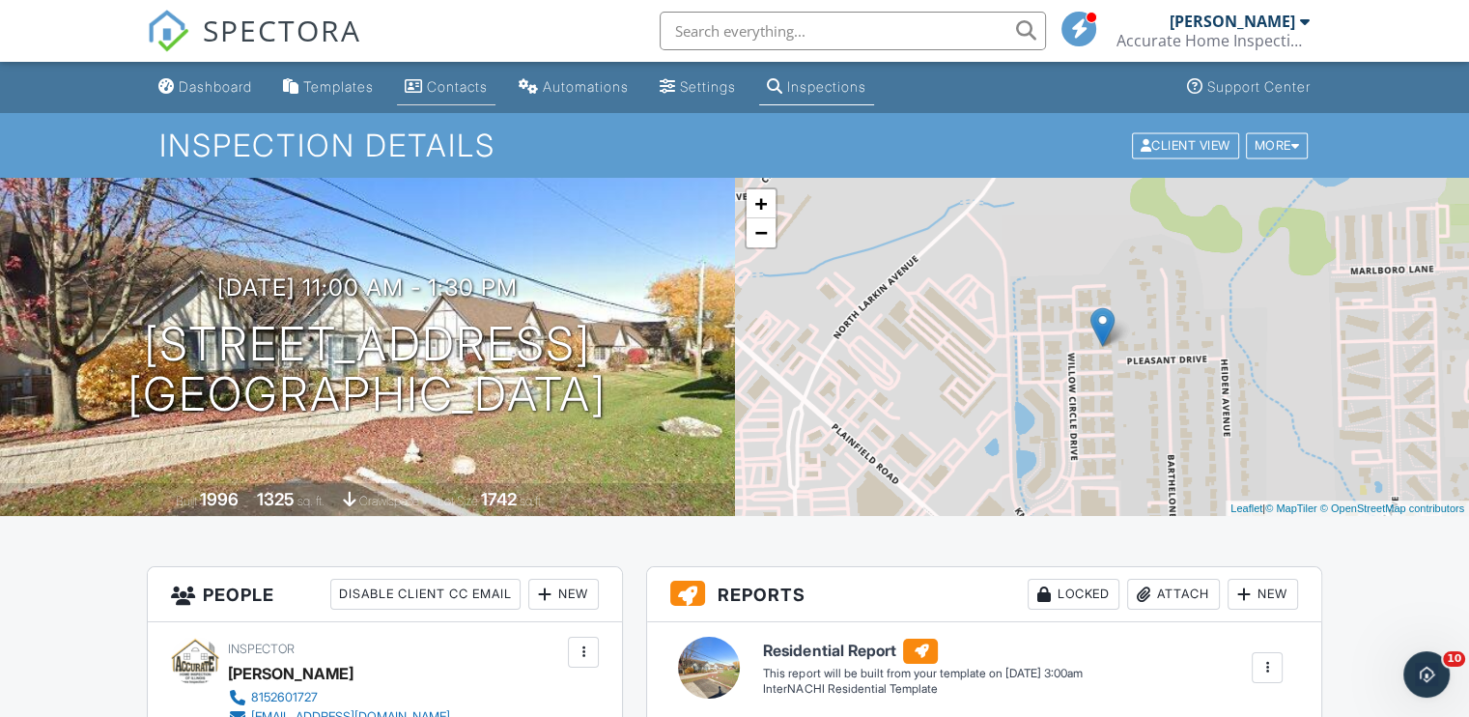
click at [464, 83] on div "Contacts" at bounding box center [457, 86] width 61 height 16
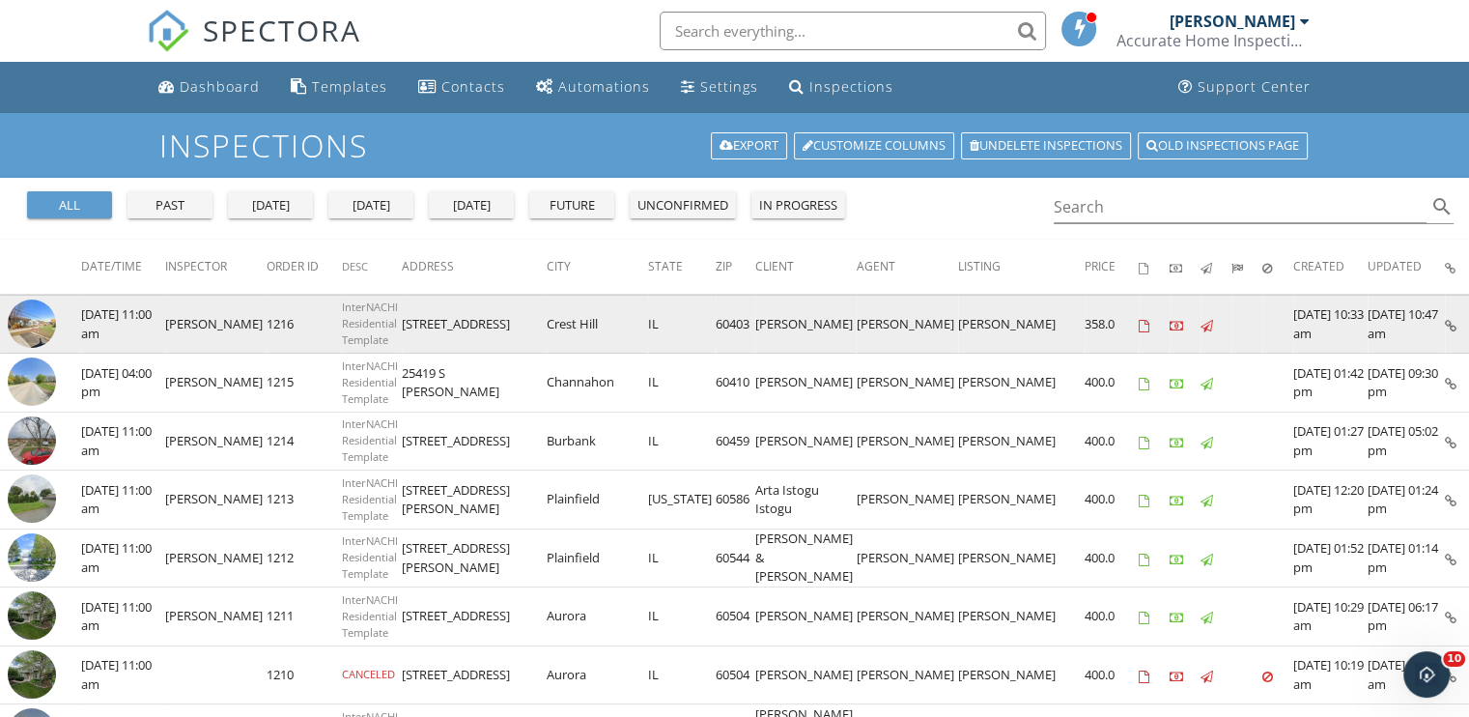
click at [23, 318] on img at bounding box center [32, 323] width 48 height 48
